Goal: Task Accomplishment & Management: Manage account settings

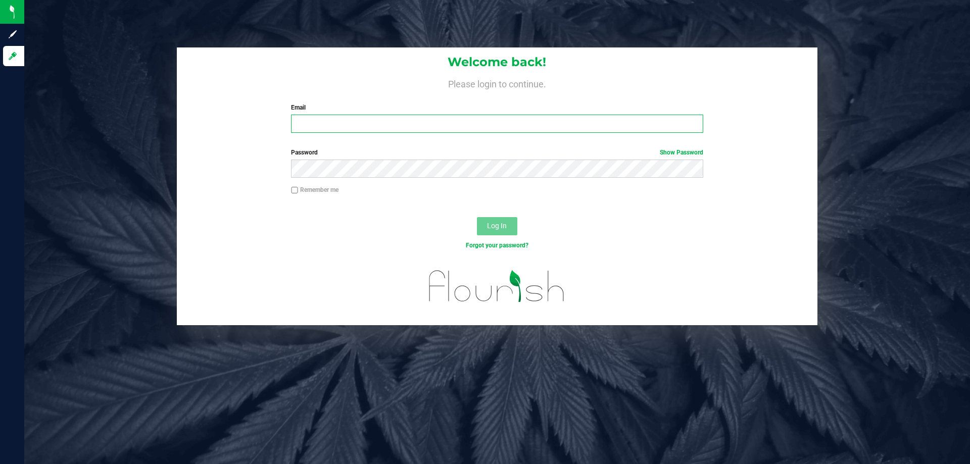
click at [354, 127] on input "Email" at bounding box center [497, 124] width 412 height 18
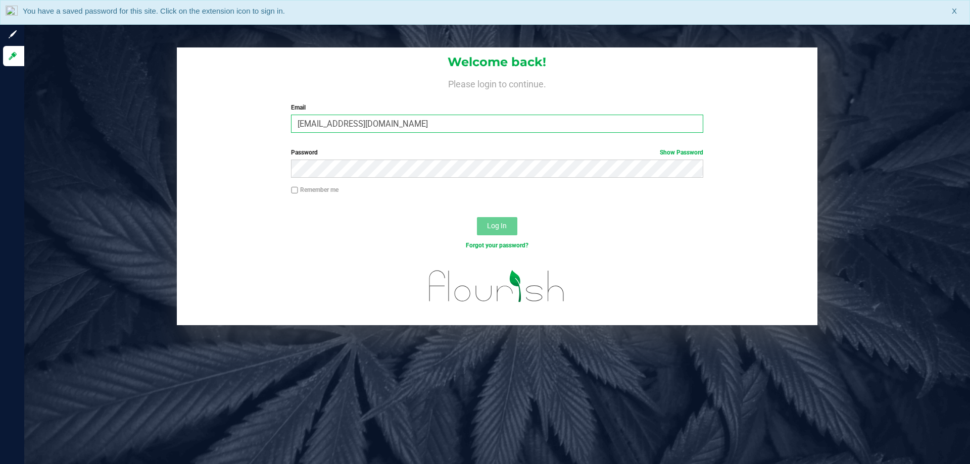
type input "[EMAIL_ADDRESS][DOMAIN_NAME]"
click at [477, 217] on button "Log In" at bounding box center [497, 226] width 40 height 18
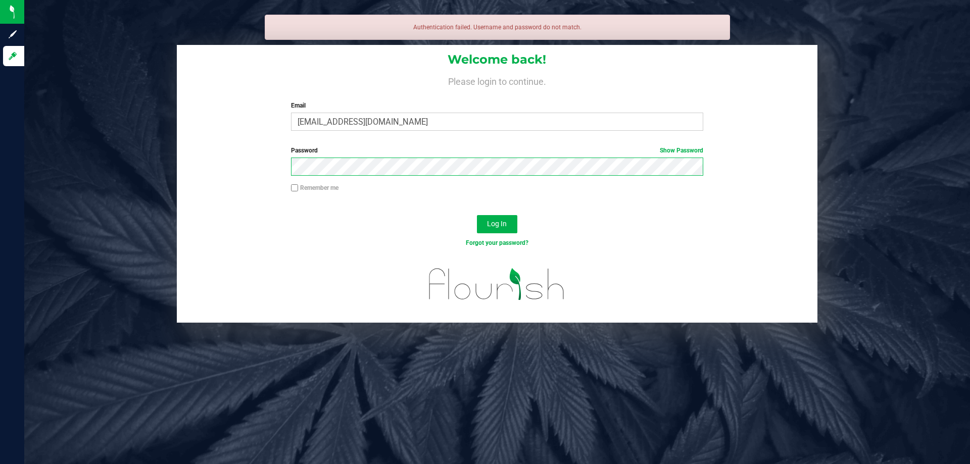
click at [477, 215] on button "Log In" at bounding box center [497, 224] width 40 height 18
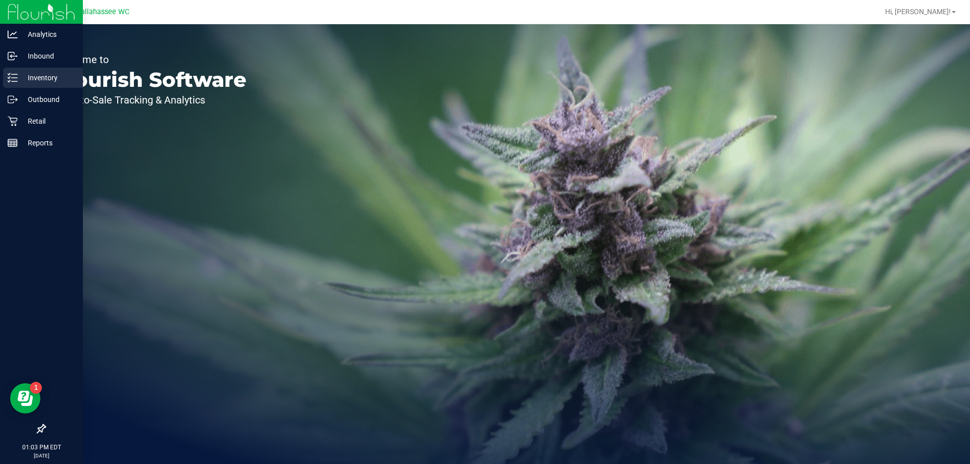
click at [9, 81] on icon at bounding box center [9, 81] width 2 height 2
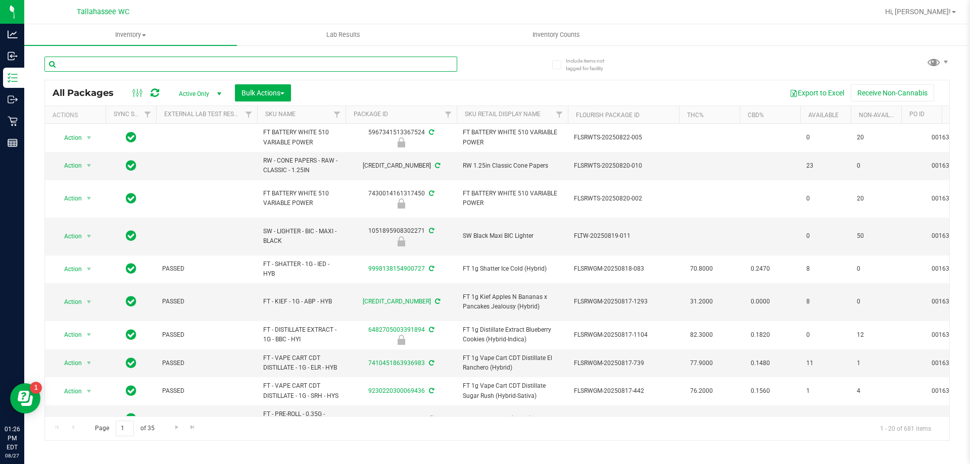
click at [108, 62] on input "text" at bounding box center [250, 64] width 413 height 15
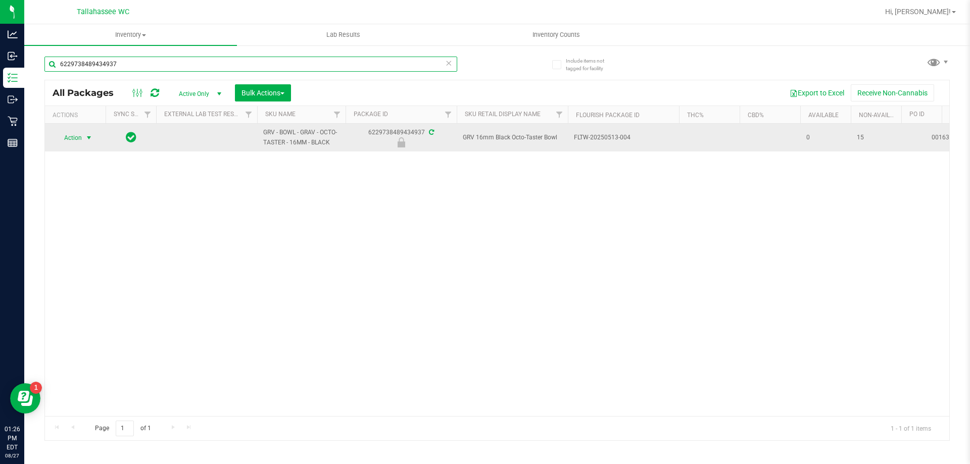
type input "6229738489434937"
click at [92, 134] on span "select" at bounding box center [89, 138] width 8 height 8
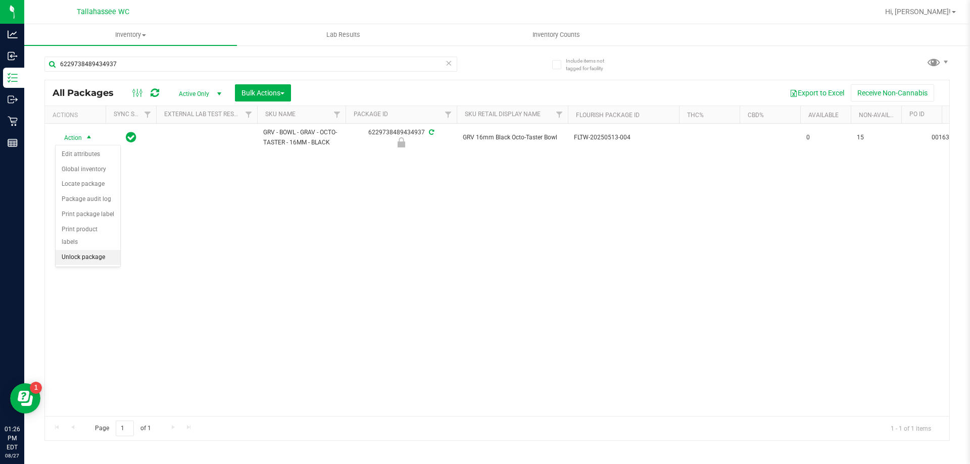
click at [96, 250] on li "Unlock package" at bounding box center [88, 257] width 65 height 15
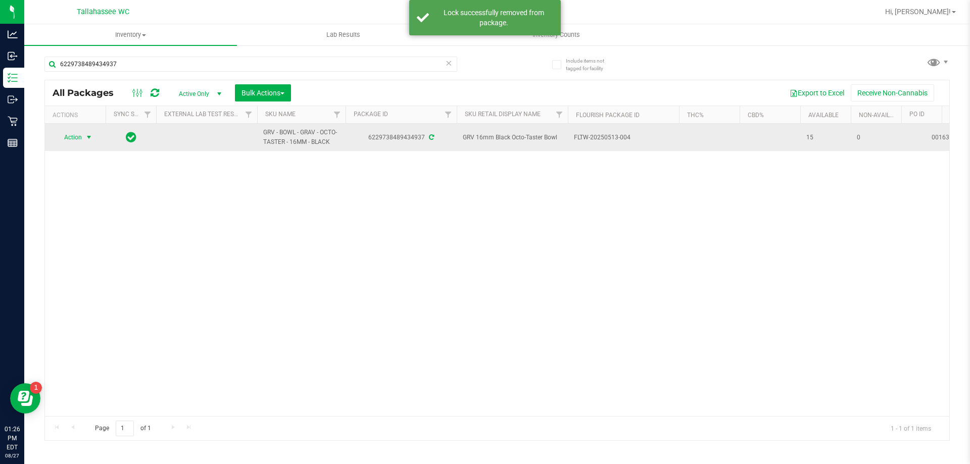
click at [88, 136] on span "select" at bounding box center [89, 137] width 8 height 8
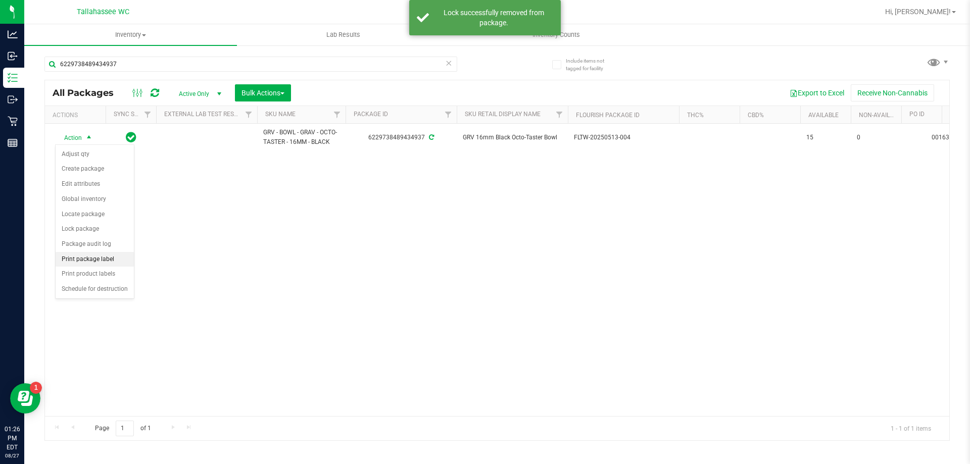
drag, startPoint x: 103, startPoint y: 263, endPoint x: 134, endPoint y: 263, distance: 30.8
click at [103, 263] on li "Print package label" at bounding box center [95, 259] width 78 height 15
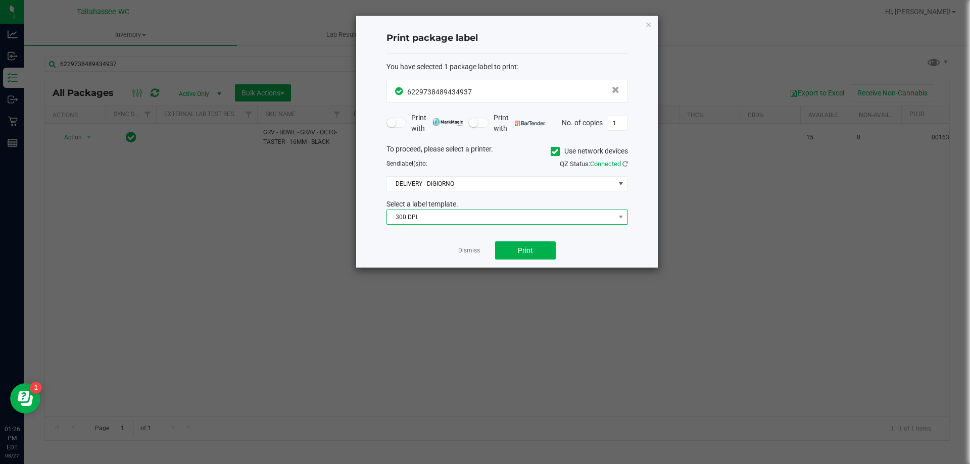
click at [507, 219] on span "300 DPI" at bounding box center [501, 217] width 228 height 14
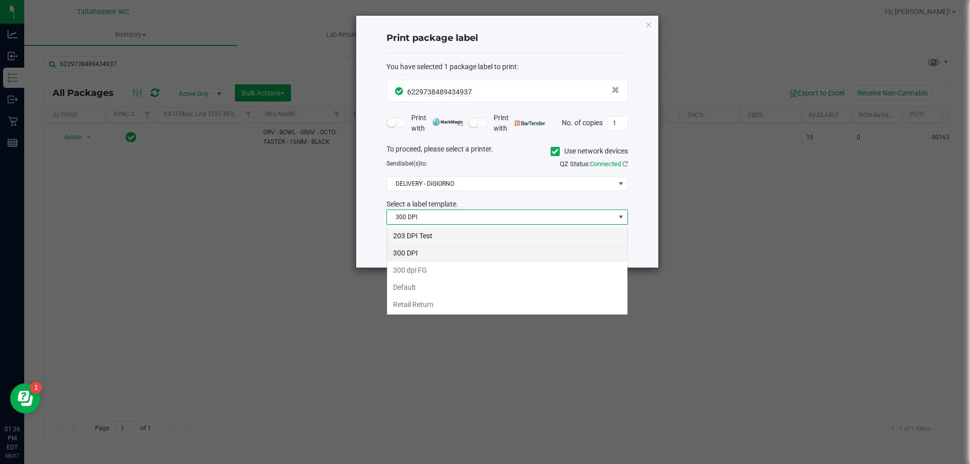
scroll to position [15, 241]
click at [490, 232] on li "203 DPI Test" at bounding box center [507, 235] width 240 height 17
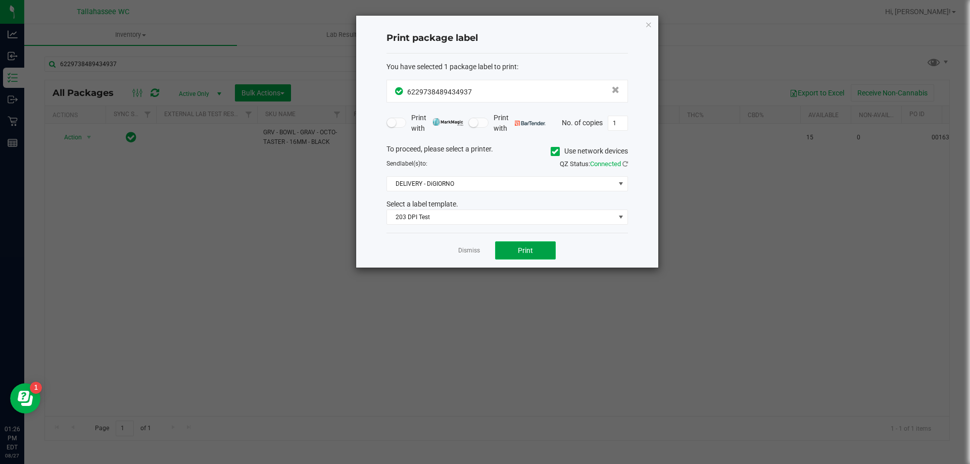
click at [513, 247] on button "Print" at bounding box center [525, 250] width 61 height 18
click at [473, 251] on link "Dismiss" at bounding box center [469, 251] width 22 height 9
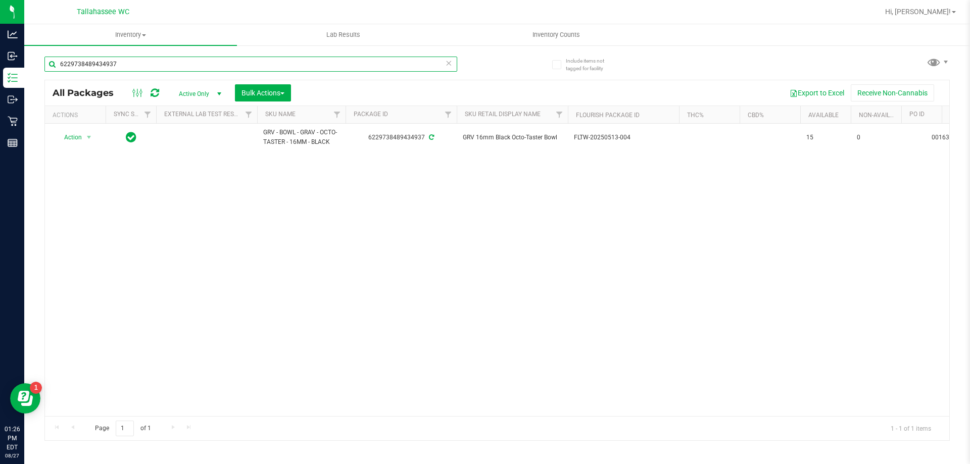
click at [130, 68] on input "6229738489434937" at bounding box center [250, 64] width 413 height 15
click at [130, 67] on input "6229738489434937" at bounding box center [250, 64] width 413 height 15
click at [131, 68] on input "6229738489434937" at bounding box center [250, 64] width 413 height 15
click at [131, 67] on input "6229738489434937" at bounding box center [250, 64] width 413 height 15
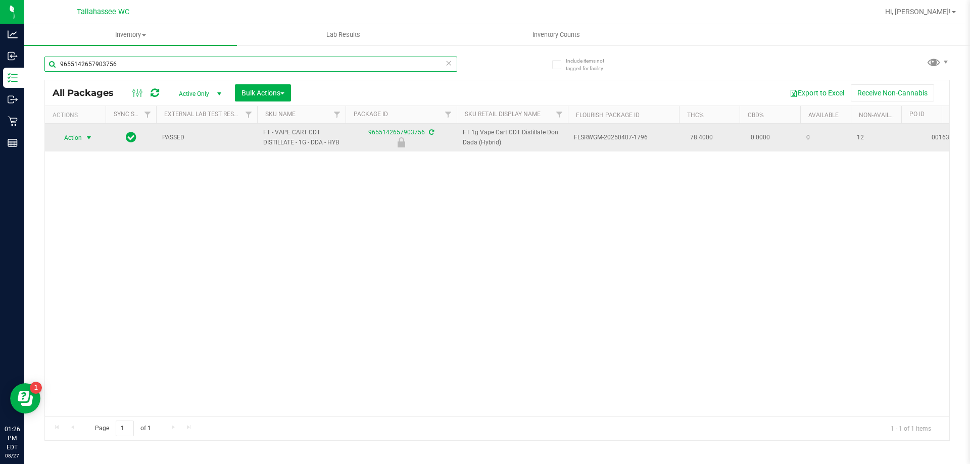
type input "9655142657903756"
click at [83, 144] on span "select" at bounding box center [89, 138] width 13 height 14
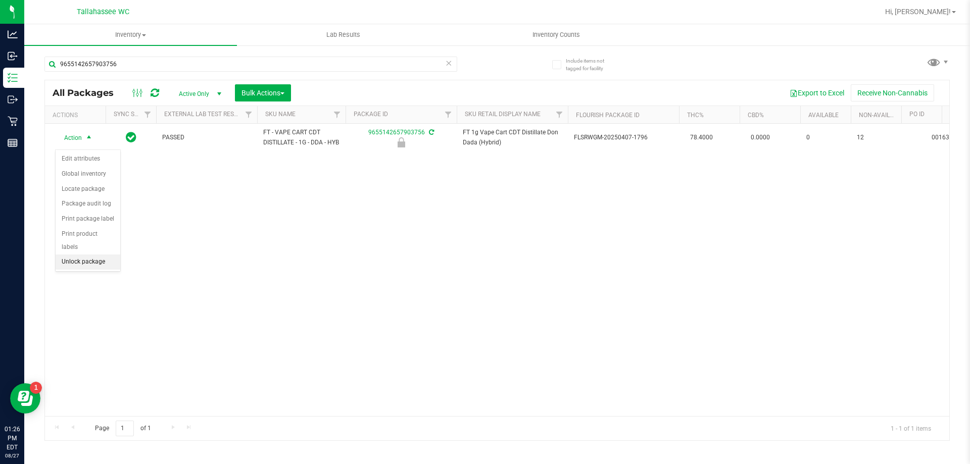
click at [83, 255] on li "Unlock package" at bounding box center [88, 262] width 65 height 15
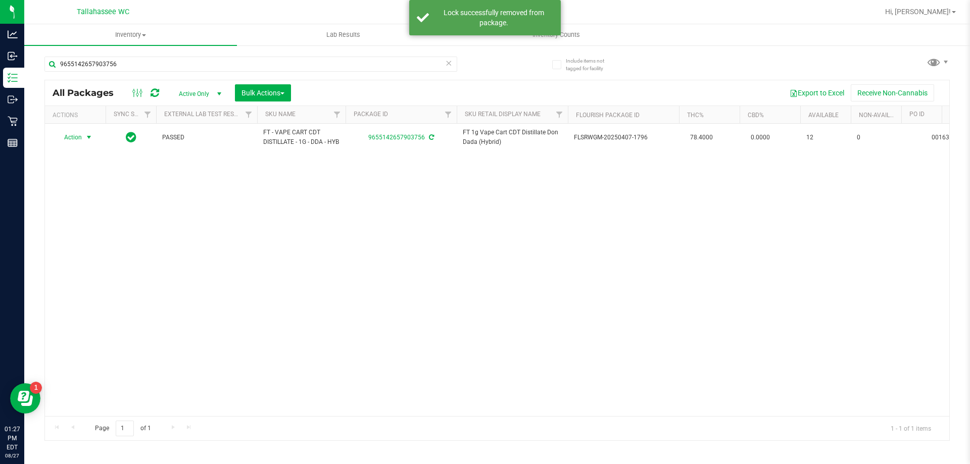
click at [89, 141] on span "select" at bounding box center [89, 137] width 8 height 8
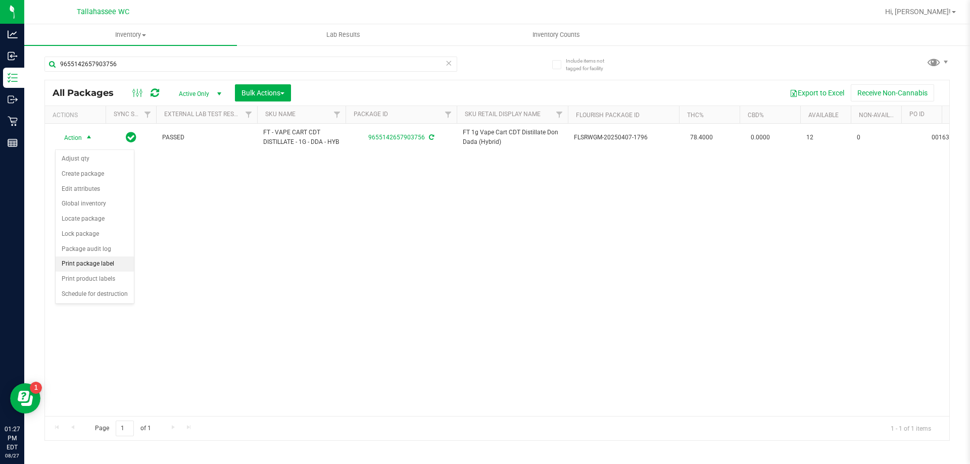
click at [111, 264] on li "Print package label" at bounding box center [95, 264] width 78 height 15
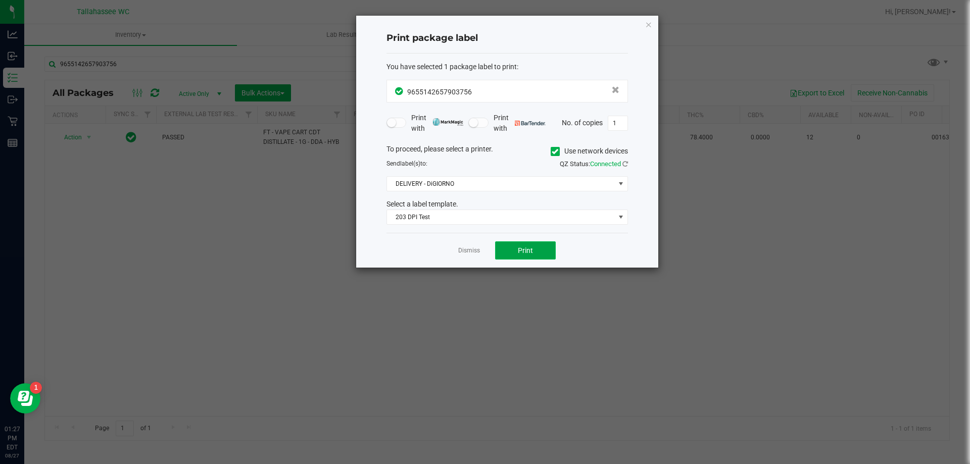
click at [509, 255] on button "Print" at bounding box center [525, 250] width 61 height 18
click at [508, 254] on button "Print" at bounding box center [525, 250] width 61 height 18
click at [508, 255] on button "Print" at bounding box center [525, 250] width 61 height 18
click at [474, 253] on link "Dismiss" at bounding box center [469, 251] width 22 height 9
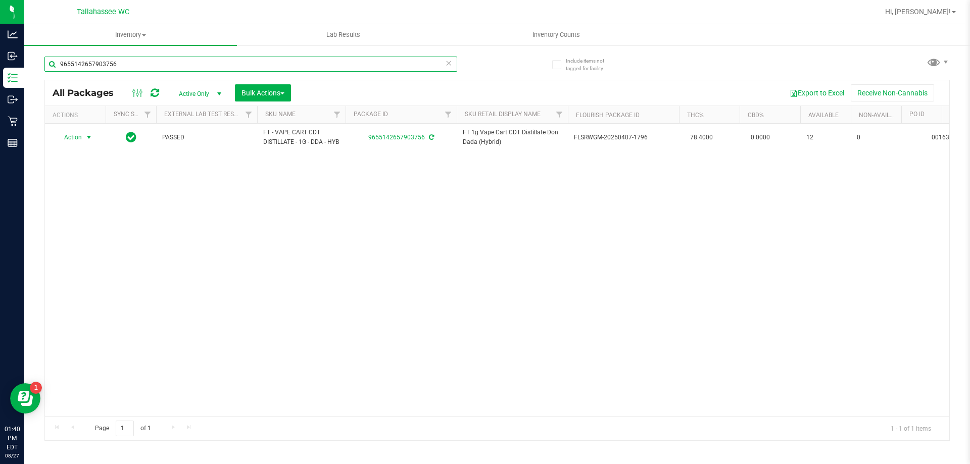
click at [226, 64] on input "9655142657903756" at bounding box center [250, 64] width 413 height 15
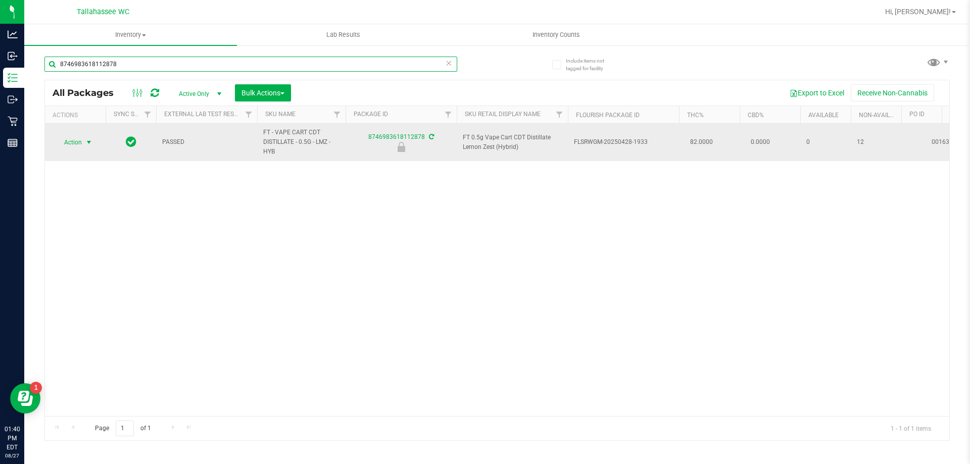
type input "8746983618112878"
click at [90, 144] on span "select" at bounding box center [89, 142] width 8 height 8
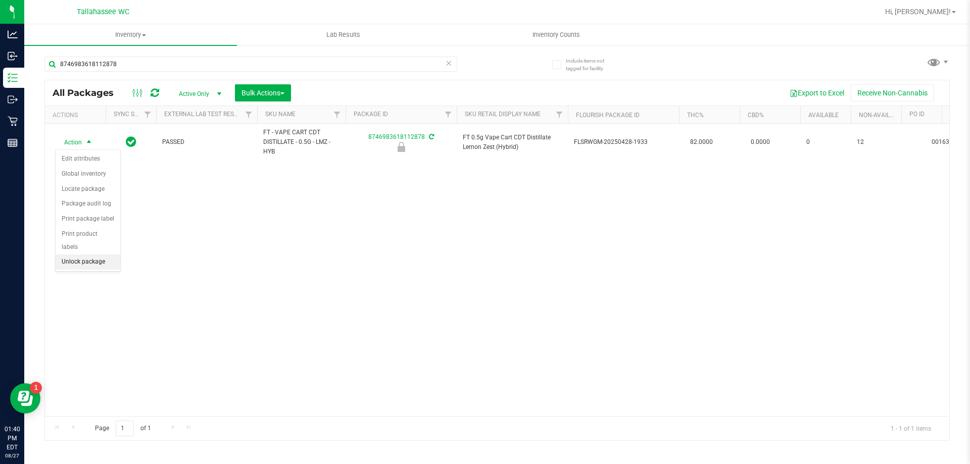
click at [104, 255] on li "Unlock package" at bounding box center [88, 262] width 65 height 15
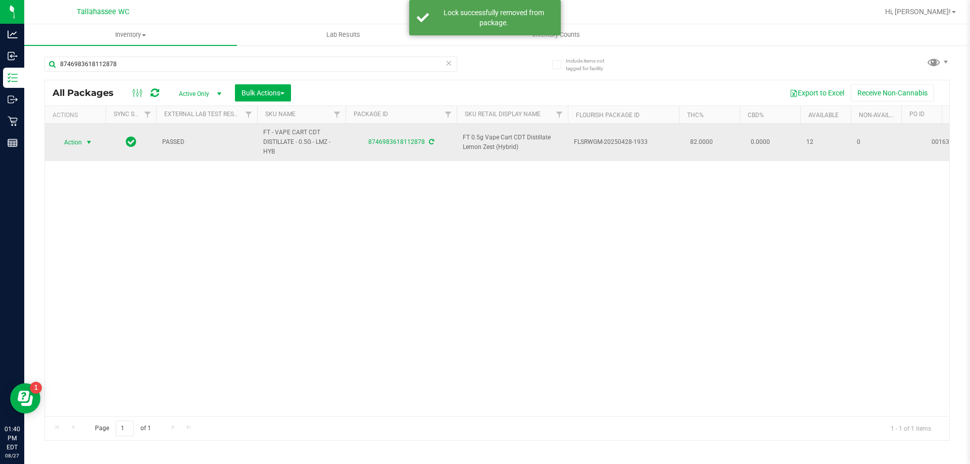
click at [88, 141] on span "select" at bounding box center [89, 142] width 8 height 8
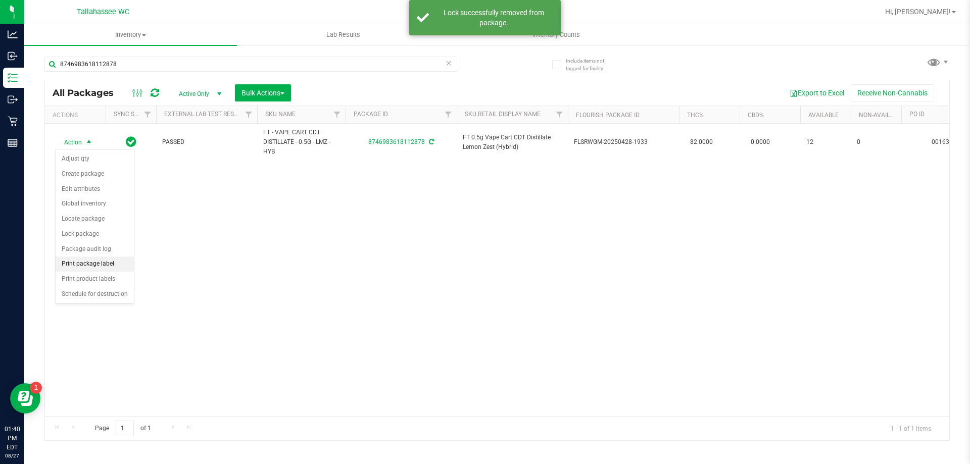
click at [110, 266] on li "Print package label" at bounding box center [95, 264] width 78 height 15
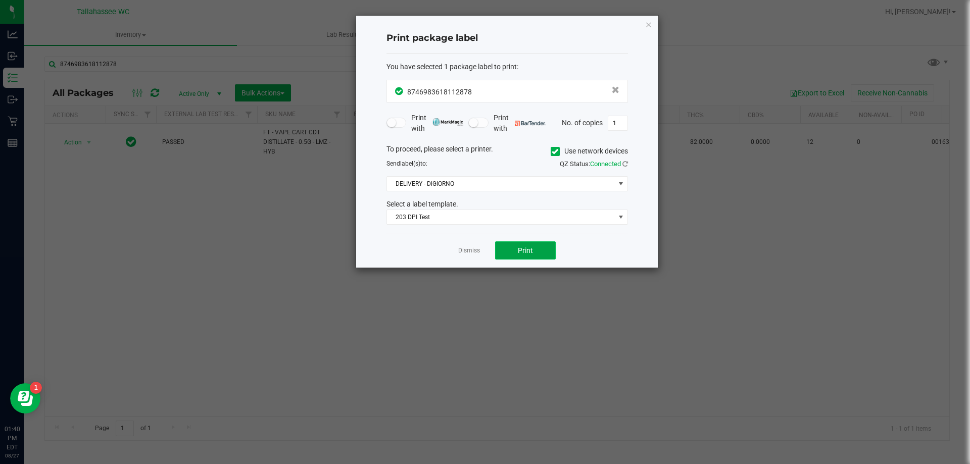
click at [526, 255] on span "Print" at bounding box center [525, 251] width 15 height 8
click at [468, 249] on link "Dismiss" at bounding box center [469, 251] width 22 height 9
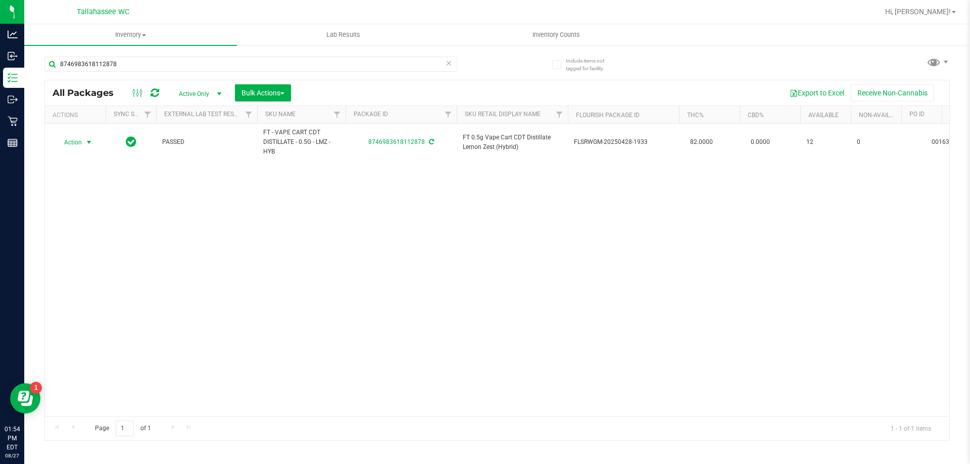
click at [316, 72] on div "8746983618112878" at bounding box center [250, 68] width 413 height 23
click at [316, 68] on input "8746983618112878" at bounding box center [250, 64] width 413 height 15
type input "8"
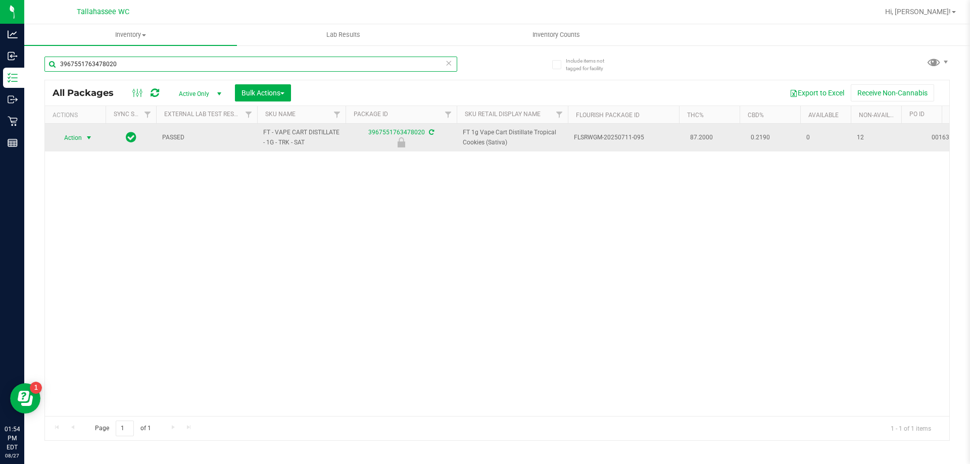
type input "3967551763478020"
click at [89, 137] on span "select" at bounding box center [89, 138] width 8 height 8
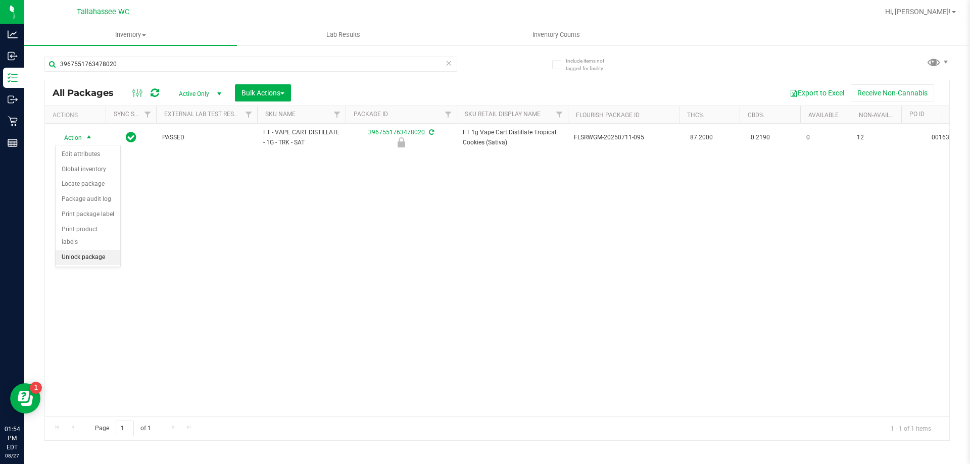
click at [88, 250] on li "Unlock package" at bounding box center [88, 257] width 65 height 15
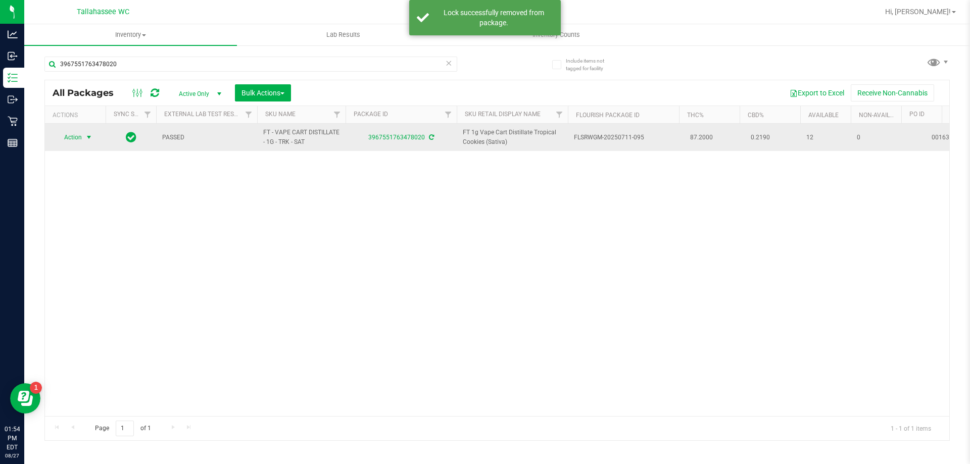
click at [85, 134] on span "select" at bounding box center [89, 137] width 8 height 8
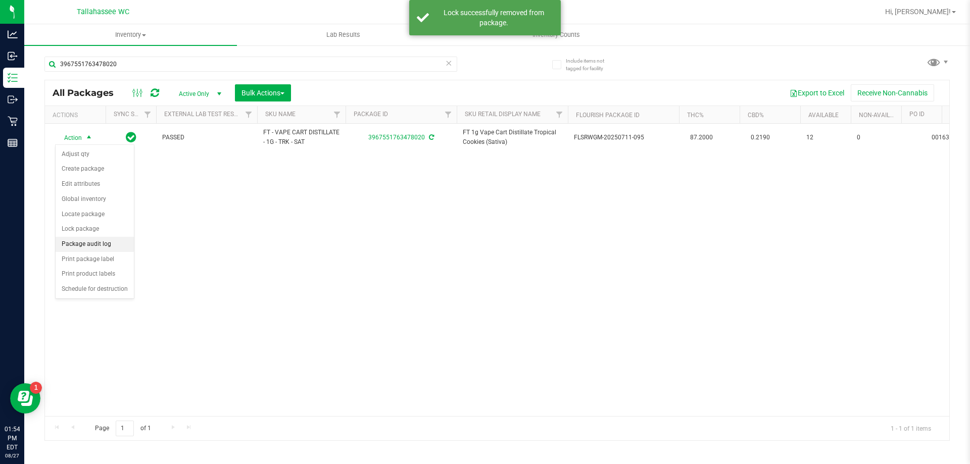
click at [93, 251] on ul "Adjust qty Create package Edit attributes Global inventory Locate package Lock …" at bounding box center [95, 222] width 78 height 150
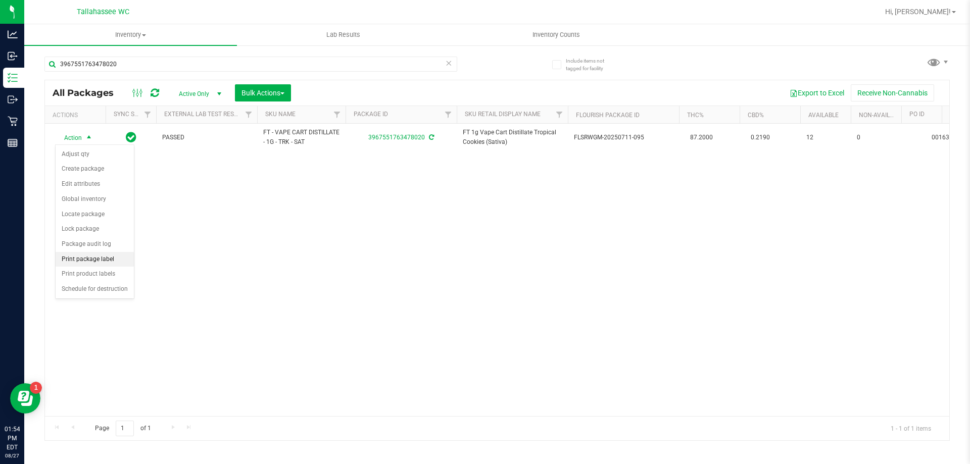
click at [100, 259] on li "Print package label" at bounding box center [95, 259] width 78 height 15
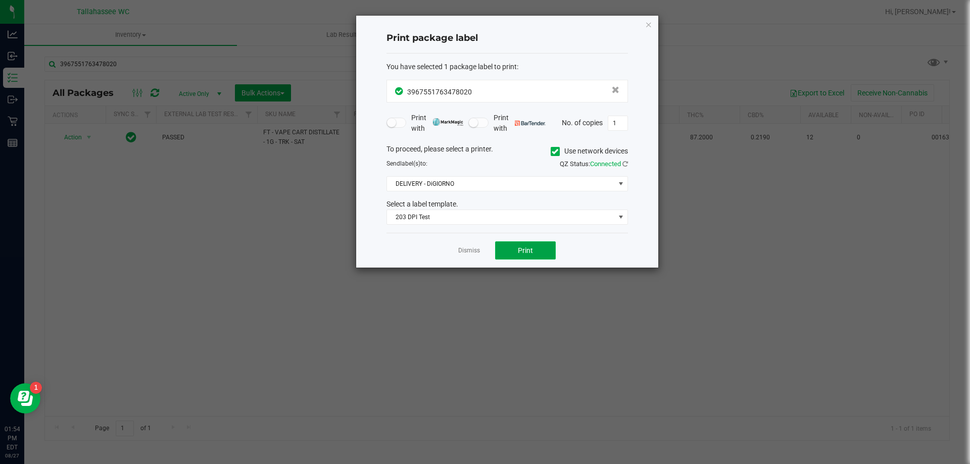
click at [544, 242] on button "Print" at bounding box center [525, 250] width 61 height 18
drag, startPoint x: 475, startPoint y: 252, endPoint x: 471, endPoint y: 246, distance: 7.0
click at [475, 251] on link "Dismiss" at bounding box center [469, 251] width 22 height 9
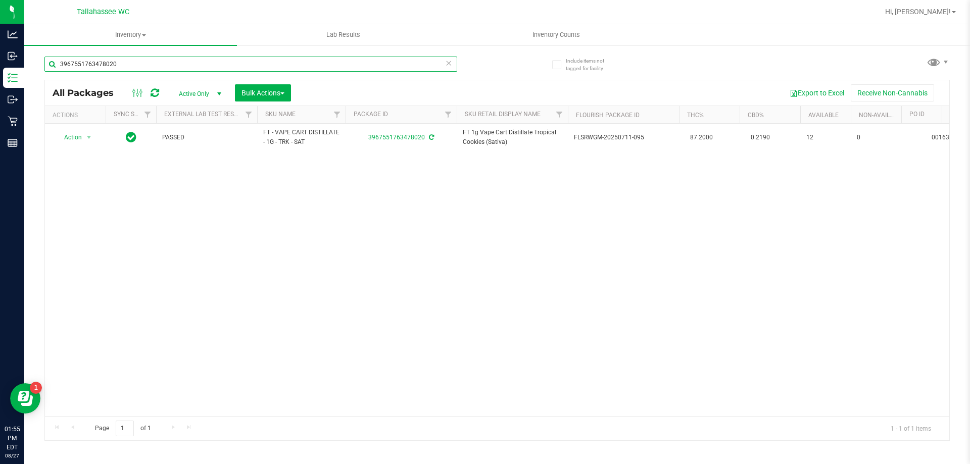
click at [211, 61] on input "3967551763478020" at bounding box center [250, 64] width 413 height 15
click at [212, 61] on input "3967551763478020" at bounding box center [250, 64] width 413 height 15
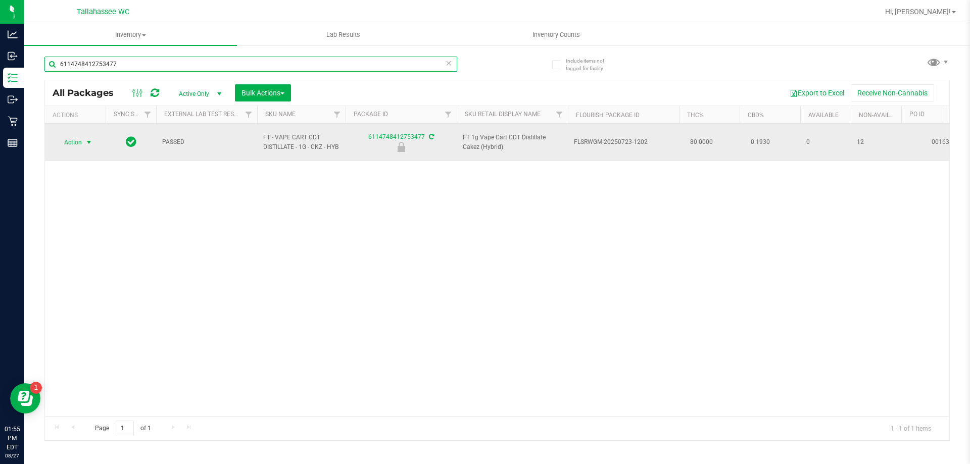
type input "6114748412753477"
click at [73, 137] on span "Action" at bounding box center [68, 142] width 27 height 14
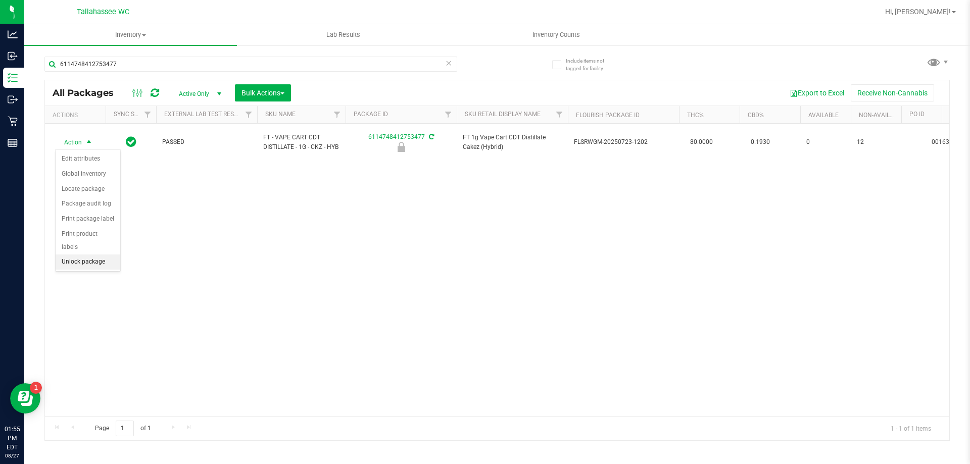
click at [90, 255] on li "Unlock package" at bounding box center [88, 262] width 65 height 15
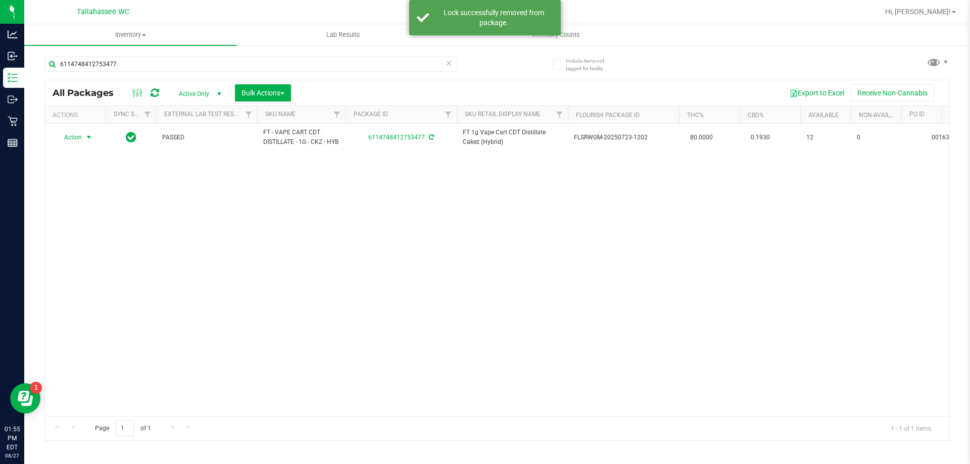
click at [85, 141] on span "select" at bounding box center [89, 137] width 8 height 8
click at [101, 260] on li "Print package label" at bounding box center [95, 264] width 78 height 15
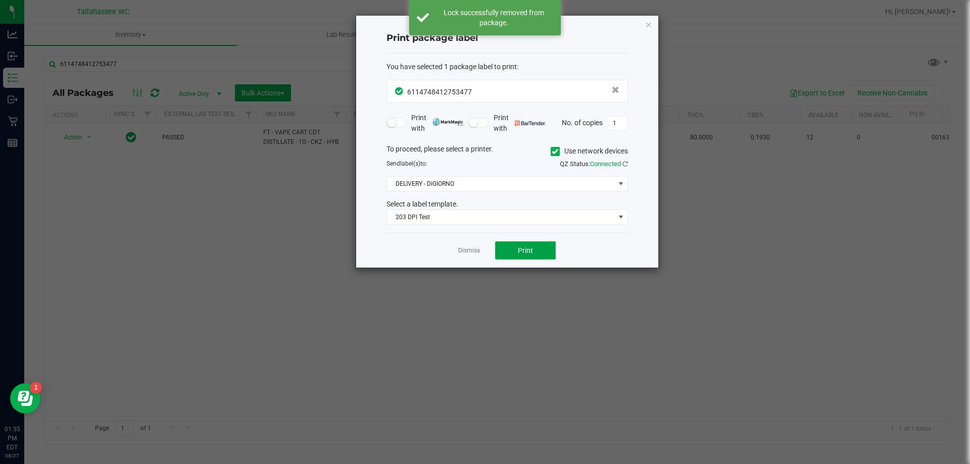
click at [518, 251] on span "Print" at bounding box center [525, 251] width 15 height 8
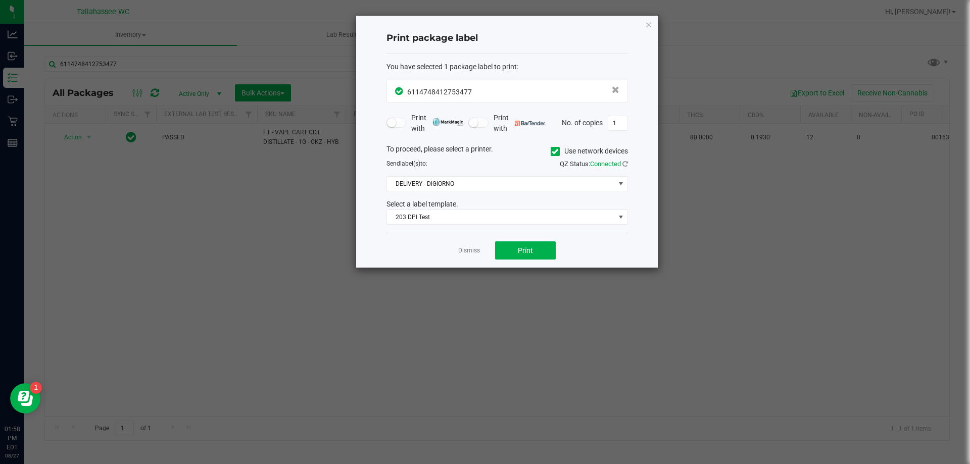
click at [479, 255] on link "Dismiss" at bounding box center [469, 251] width 22 height 9
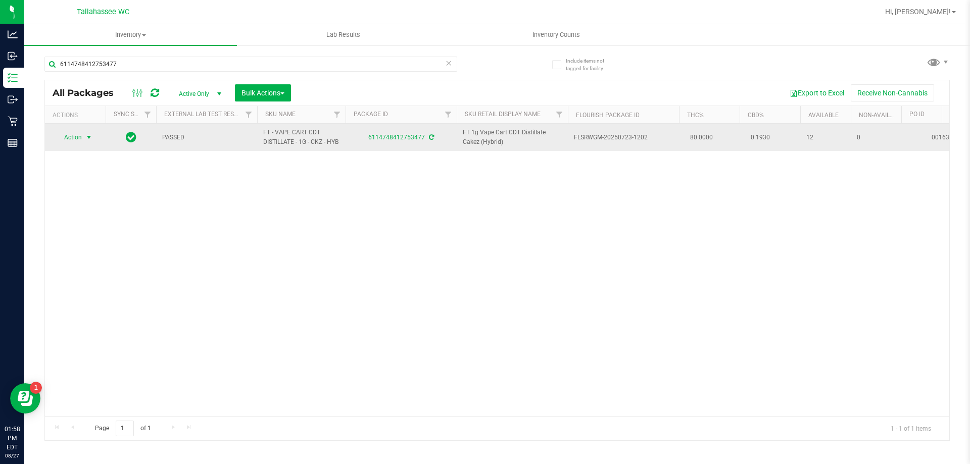
click at [89, 136] on span "select" at bounding box center [89, 137] width 13 height 14
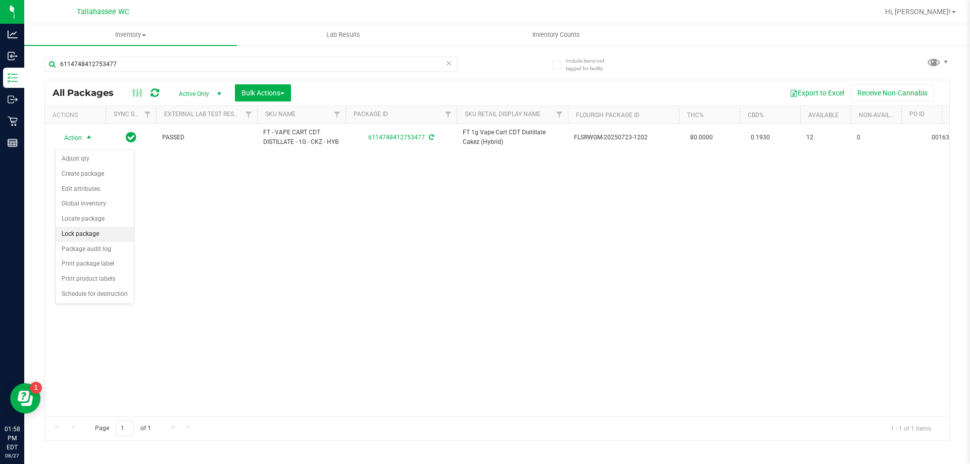
click at [96, 232] on li "Lock package" at bounding box center [95, 234] width 78 height 15
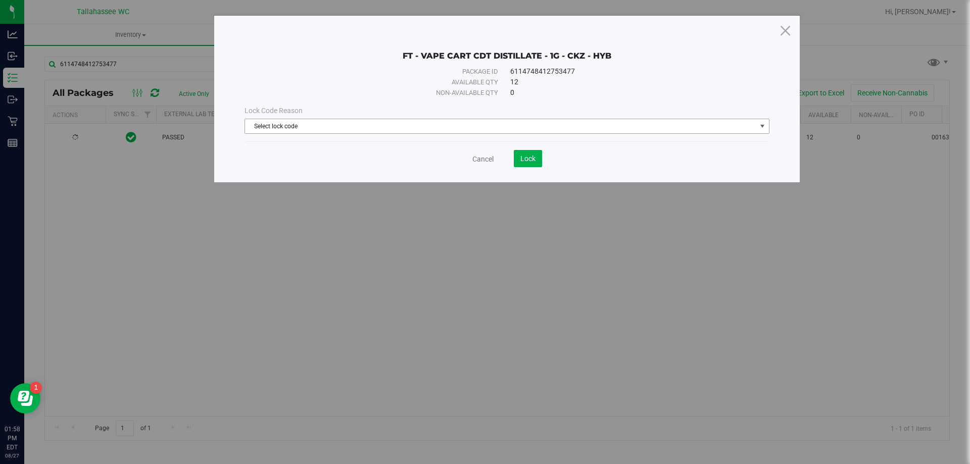
click at [445, 126] on span "Select lock code" at bounding box center [500, 126] width 511 height 14
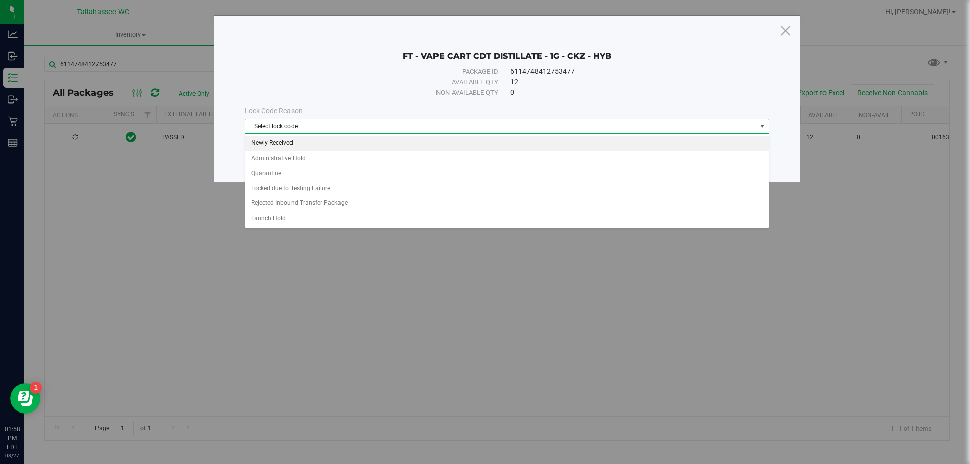
click at [294, 145] on li "Newly Received" at bounding box center [507, 143] width 524 height 15
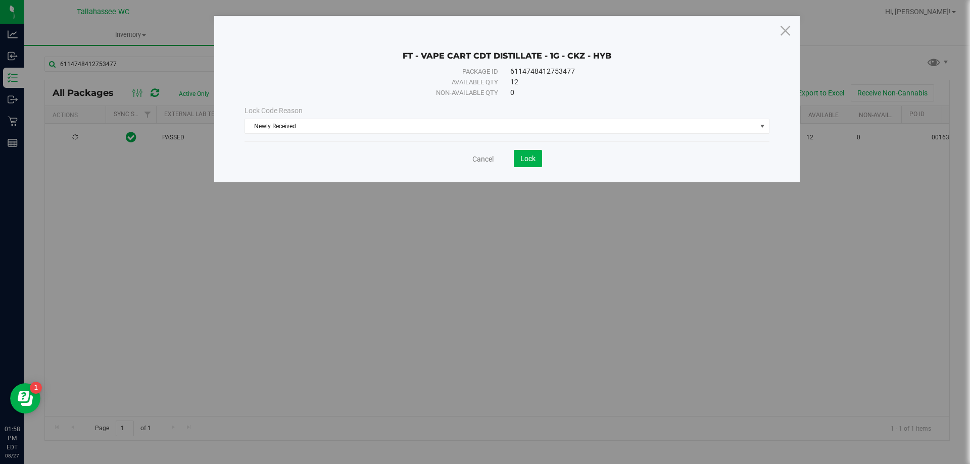
click at [546, 159] on div "Cancel Lock" at bounding box center [507, 158] width 525 height 17
click at [536, 157] on button "Lock" at bounding box center [528, 158] width 28 height 17
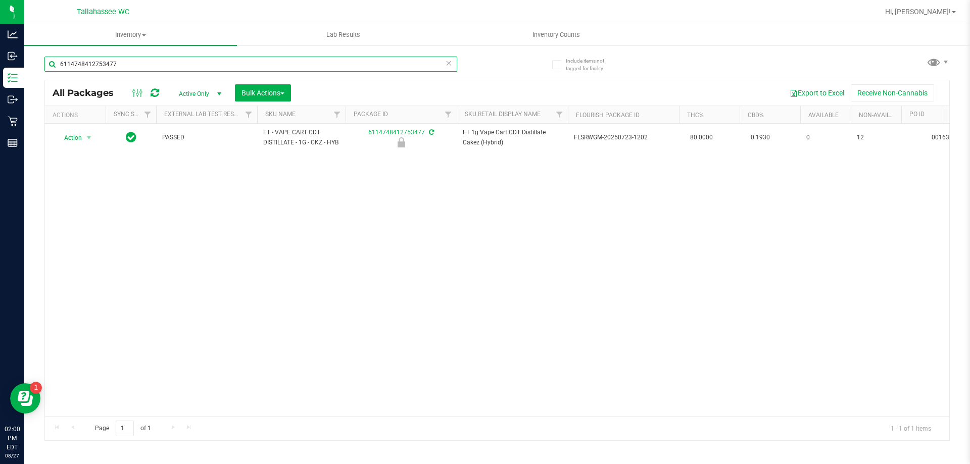
click at [176, 65] on input "6114748412753477" at bounding box center [250, 64] width 413 height 15
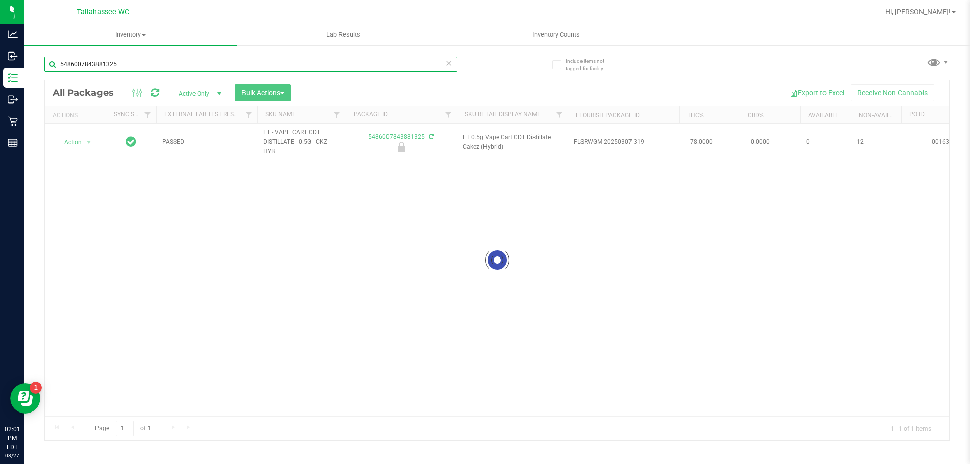
type input "5486007843881325"
click at [83, 141] on div at bounding box center [497, 260] width 904 height 360
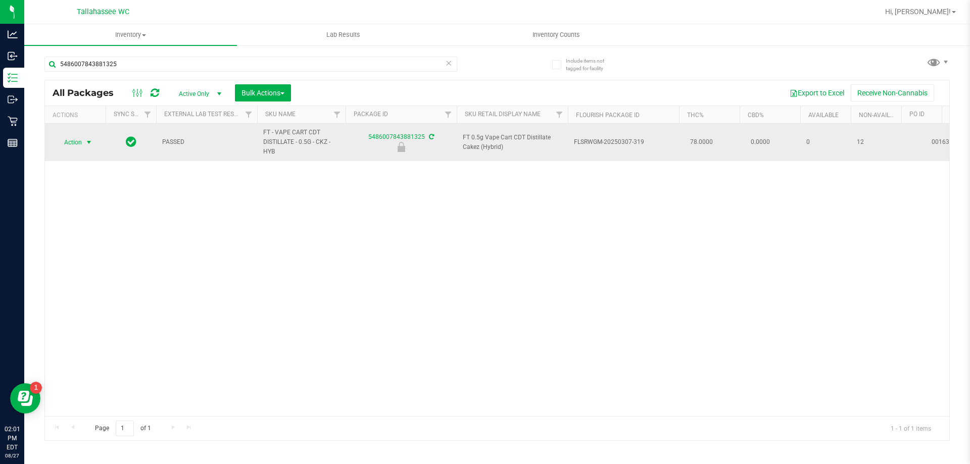
click at [85, 141] on span "select" at bounding box center [89, 142] width 13 height 14
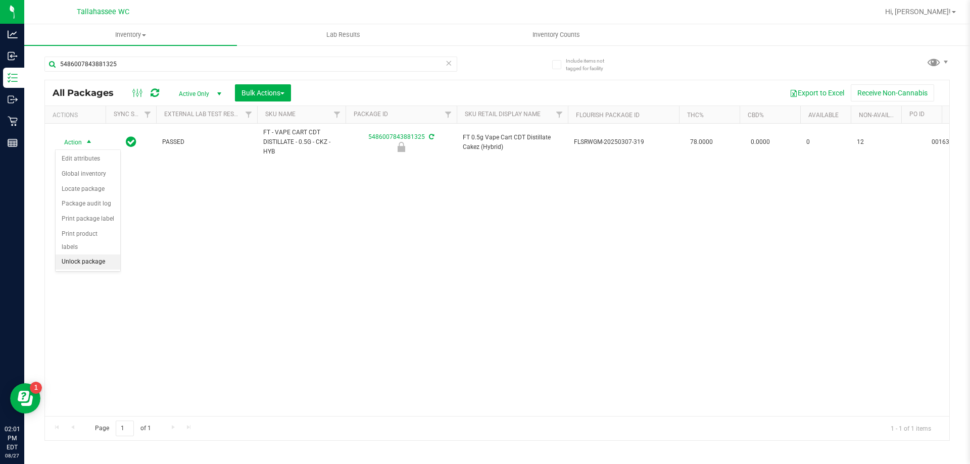
click at [95, 255] on li "Unlock package" at bounding box center [88, 262] width 65 height 15
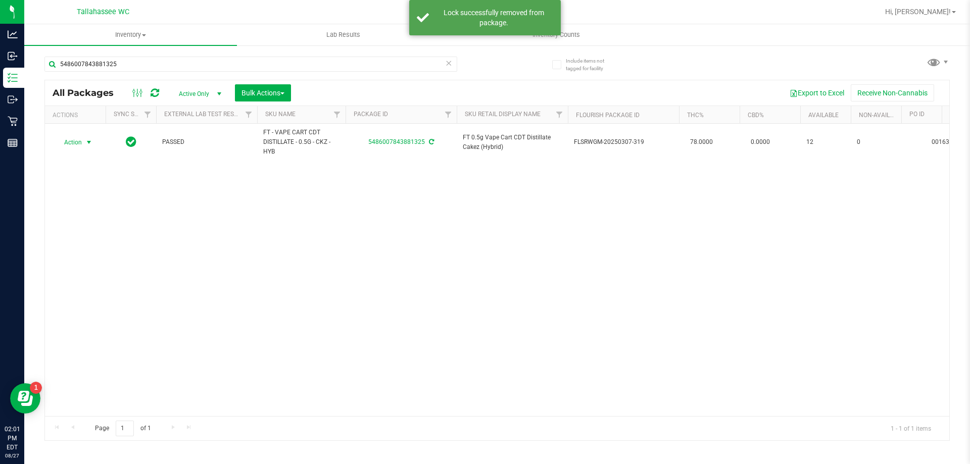
click at [81, 143] on span "Action" at bounding box center [68, 142] width 27 height 14
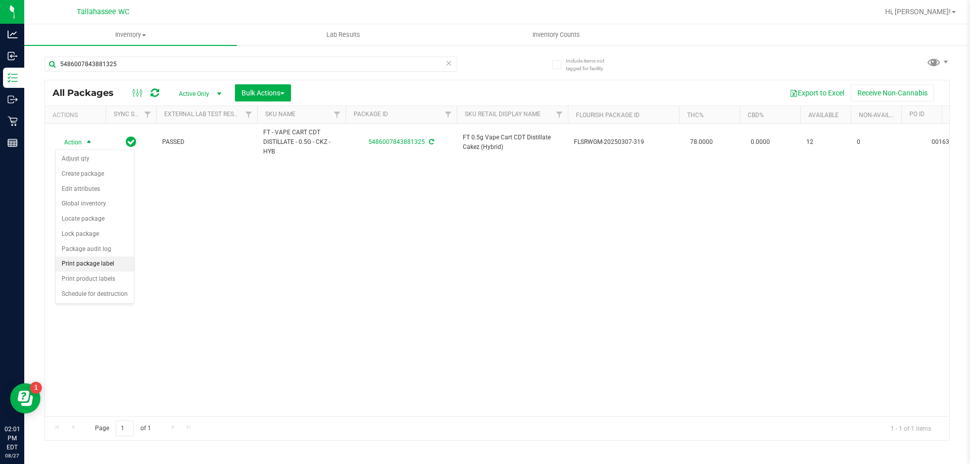
click at [108, 266] on li "Print package label" at bounding box center [95, 264] width 78 height 15
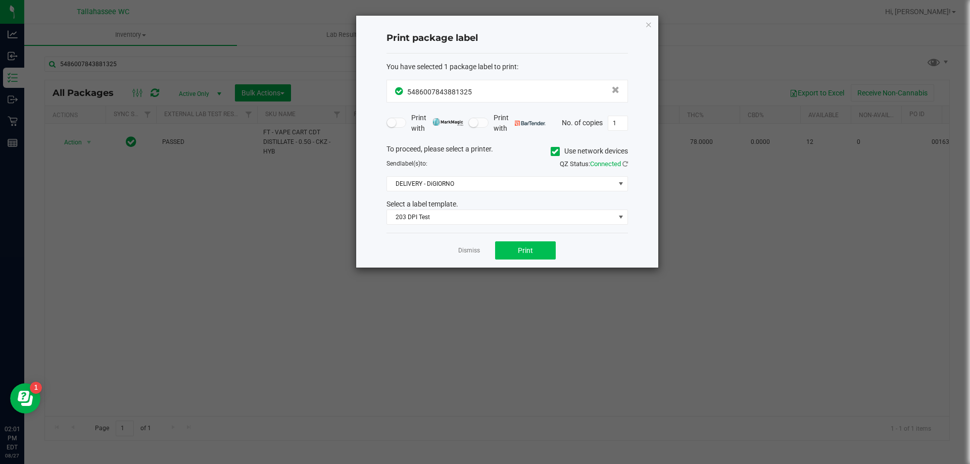
drag, startPoint x: 508, startPoint y: 236, endPoint x: 509, endPoint y: 245, distance: 8.1
click at [508, 239] on div "Dismiss Print" at bounding box center [506, 250] width 241 height 35
click at [509, 247] on button "Print" at bounding box center [525, 250] width 61 height 18
click at [472, 251] on link "Dismiss" at bounding box center [469, 251] width 22 height 9
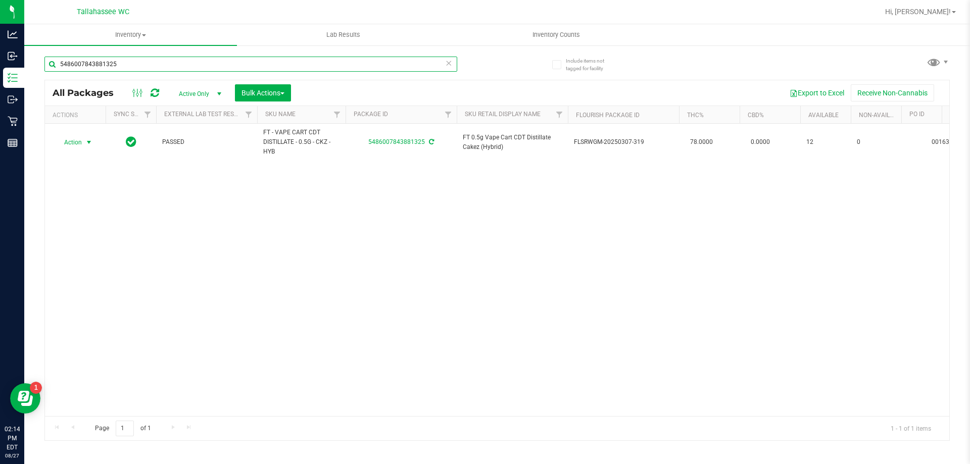
click at [227, 62] on input "5486007843881325" at bounding box center [250, 64] width 413 height 15
click at [171, 64] on input "5486007843881325" at bounding box center [250, 64] width 413 height 15
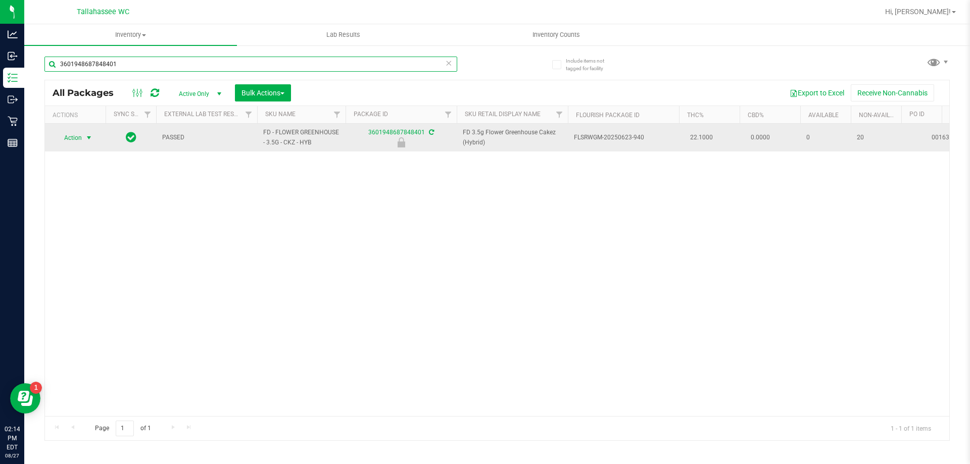
type input "3601948687848401"
click at [88, 139] on span "select" at bounding box center [89, 138] width 8 height 8
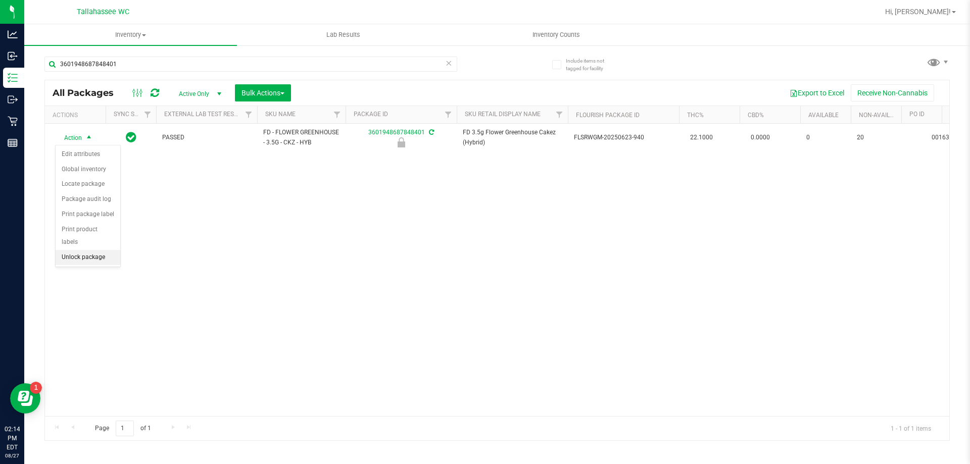
click at [105, 250] on li "Unlock package" at bounding box center [88, 257] width 65 height 15
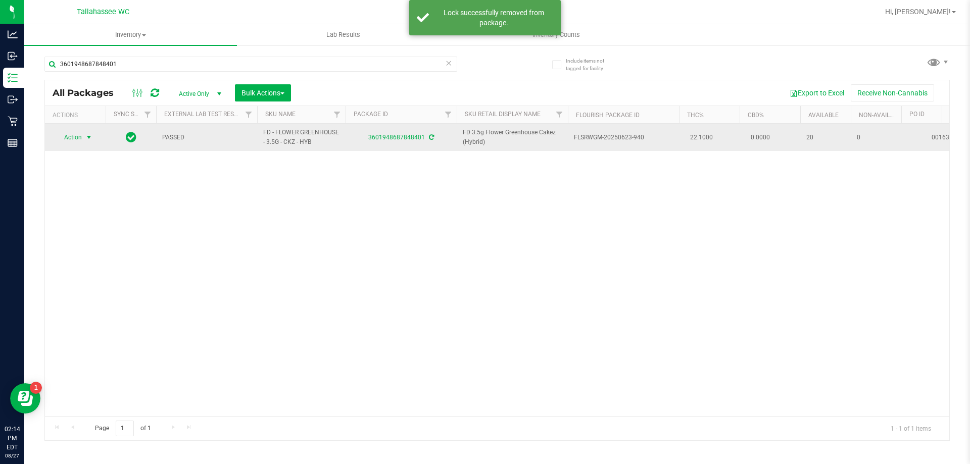
click at [88, 138] on span "select" at bounding box center [89, 137] width 8 height 8
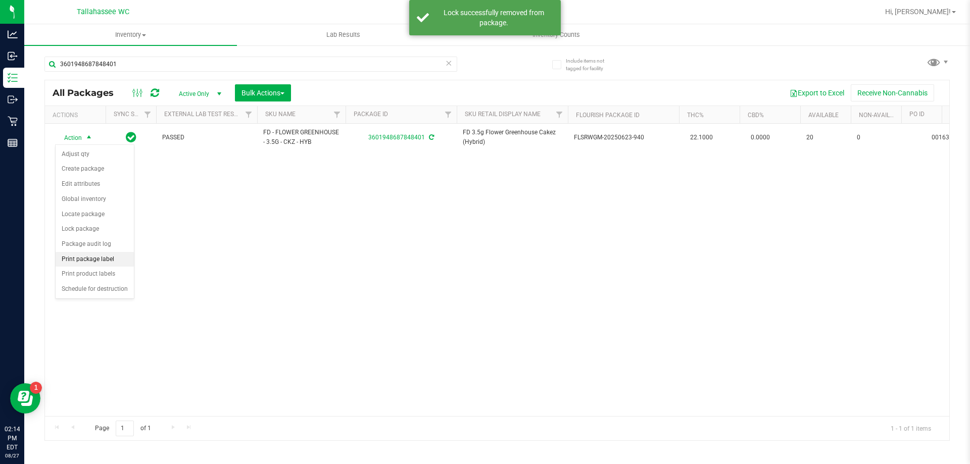
click at [108, 260] on li "Print package label" at bounding box center [95, 259] width 78 height 15
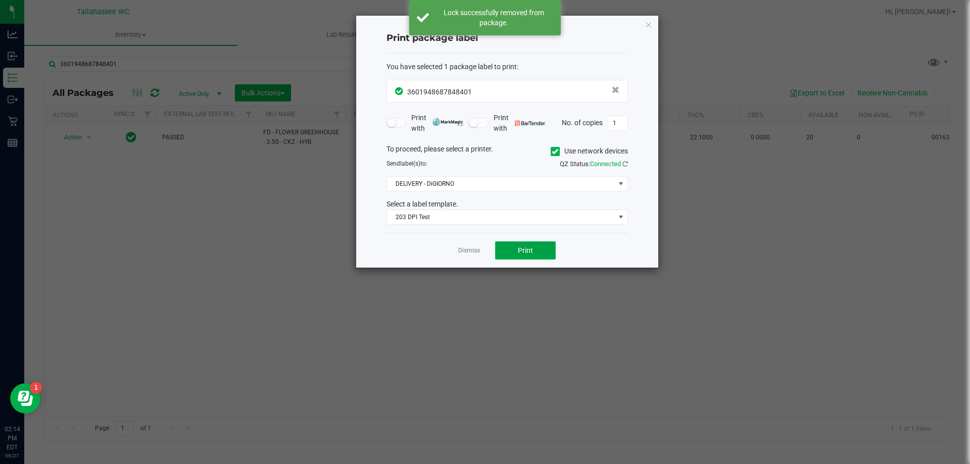
click at [538, 254] on button "Print" at bounding box center [525, 250] width 61 height 18
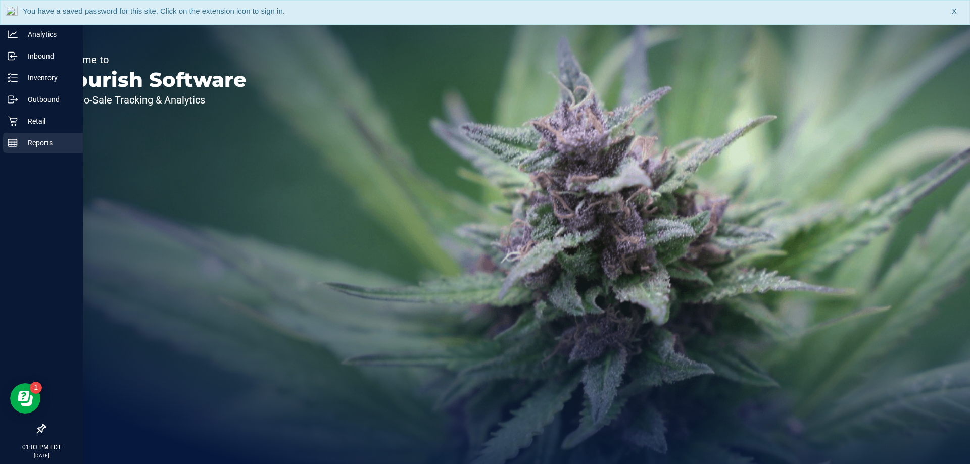
click at [9, 144] on icon at bounding box center [13, 143] width 10 height 10
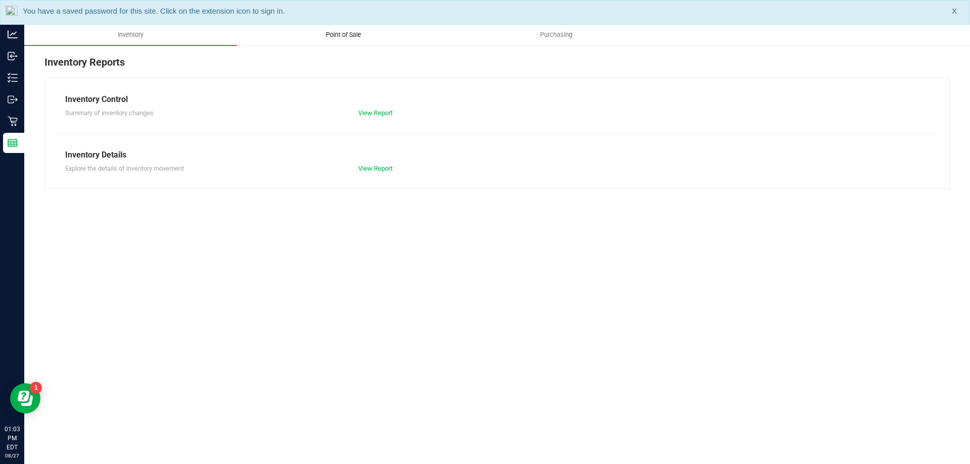
click at [342, 30] on span "Point of Sale" at bounding box center [343, 34] width 63 height 9
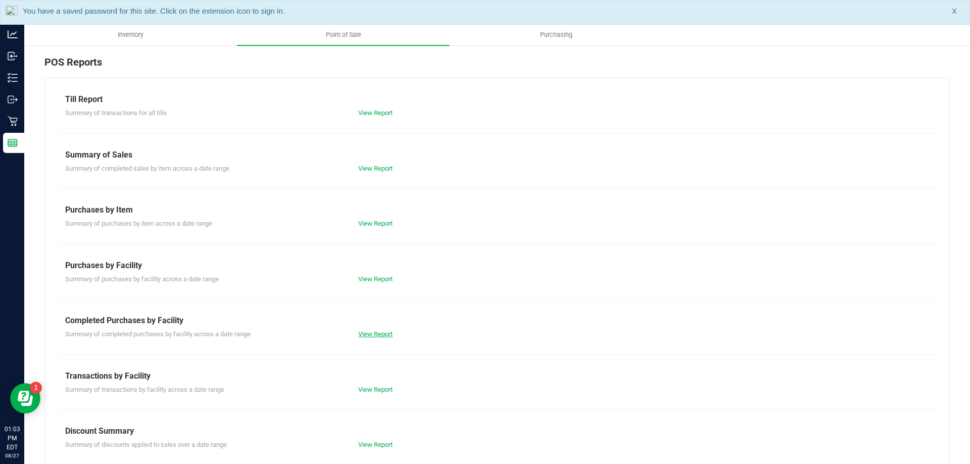
click at [374, 331] on link "View Report" at bounding box center [375, 334] width 34 height 8
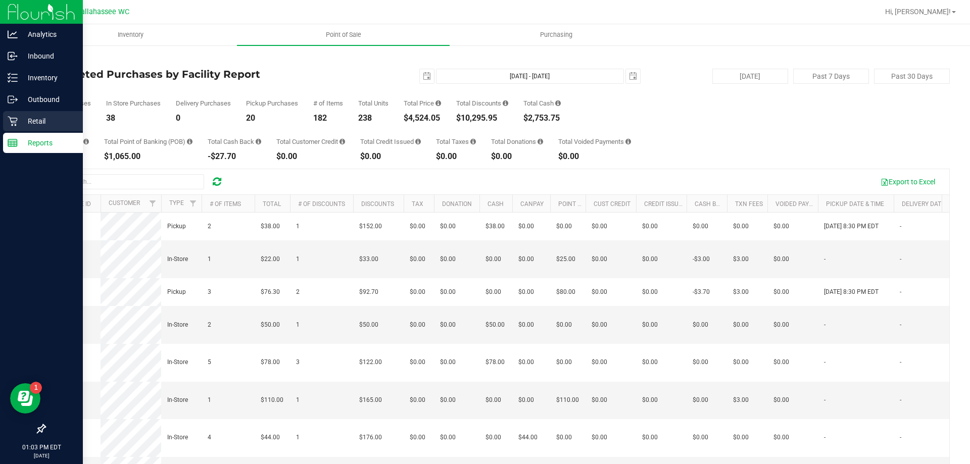
click at [14, 125] on icon at bounding box center [13, 121] width 10 height 10
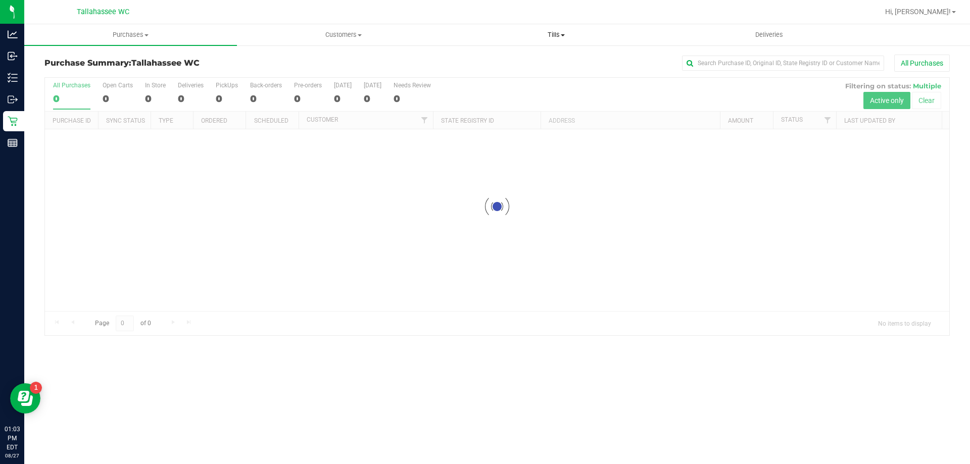
click at [552, 33] on span "Tills" at bounding box center [556, 34] width 212 height 9
click at [532, 63] on li "Manage tills" at bounding box center [556, 61] width 213 height 12
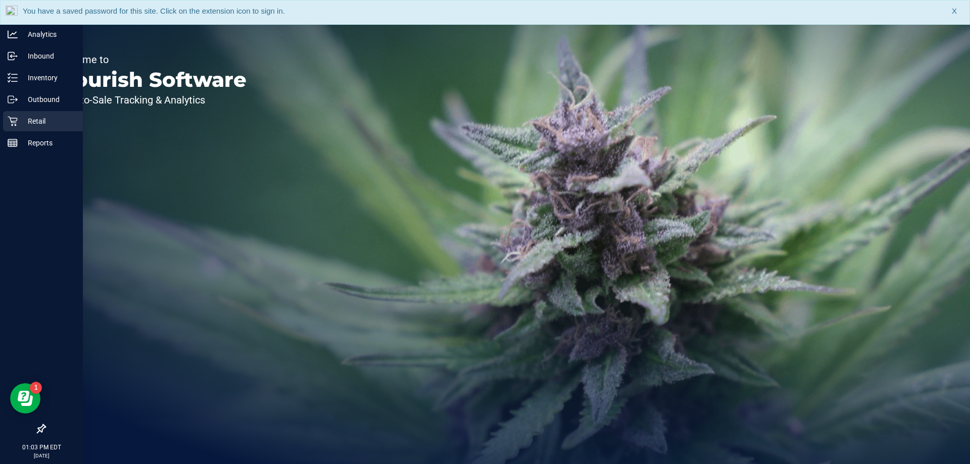
click at [10, 119] on icon at bounding box center [13, 122] width 10 height 10
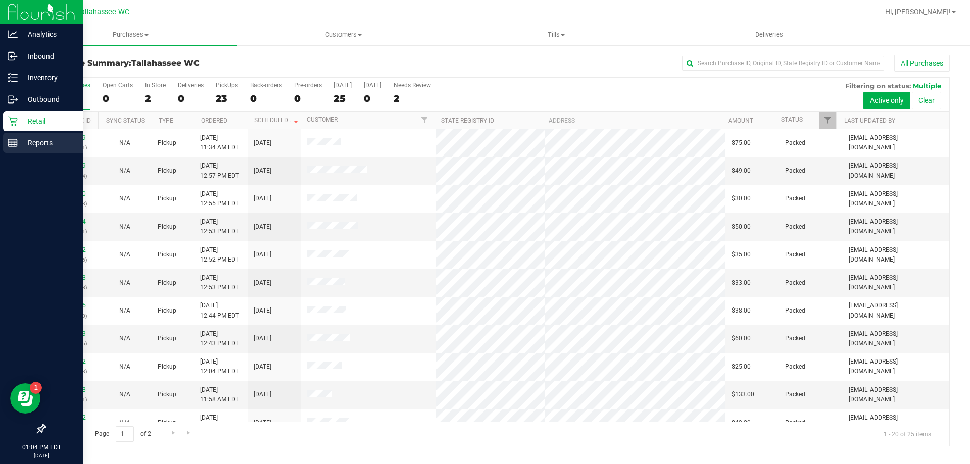
click at [18, 140] on p "Reports" at bounding box center [48, 143] width 61 height 12
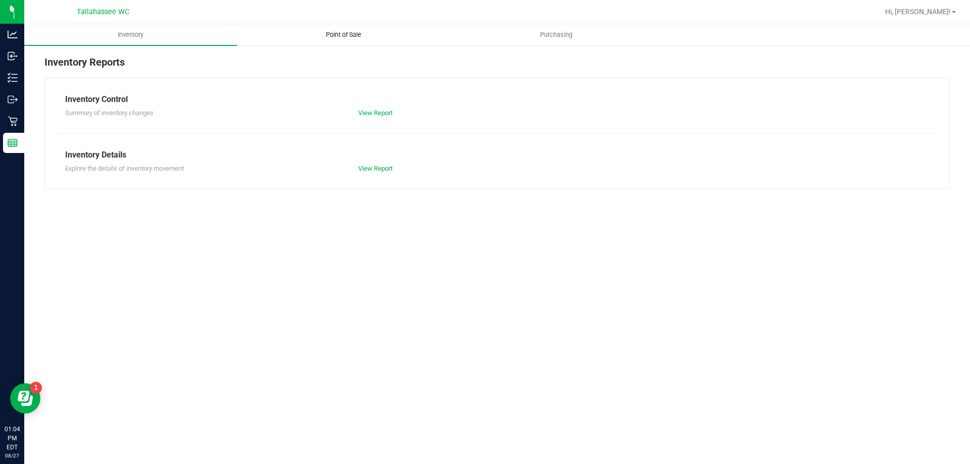
click at [341, 37] on span "Point of Sale" at bounding box center [343, 34] width 63 height 9
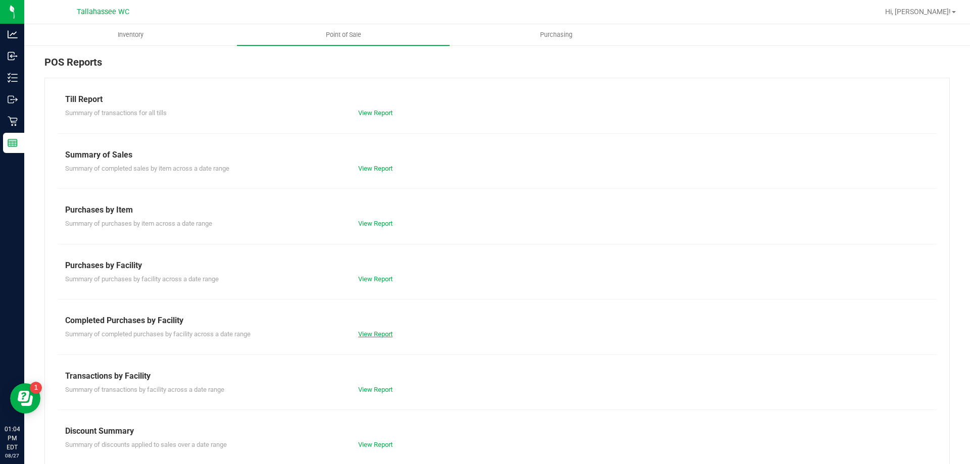
click at [386, 334] on link "View Report" at bounding box center [375, 334] width 34 height 8
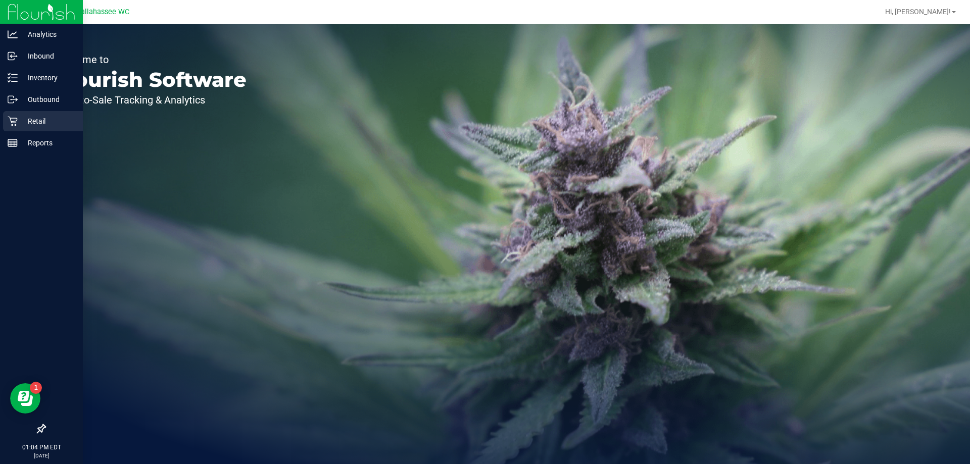
click at [8, 121] on icon at bounding box center [13, 121] width 10 height 10
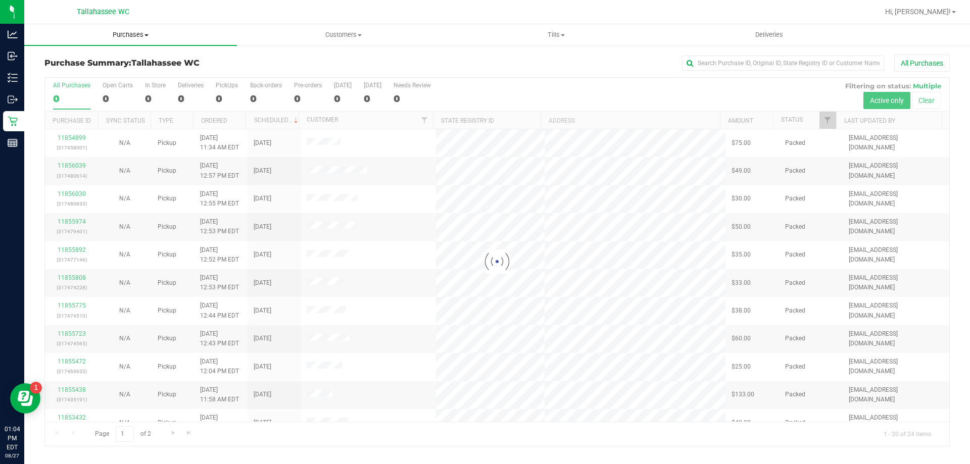
drag, startPoint x: 131, startPoint y: 34, endPoint x: 132, endPoint y: 44, distance: 9.6
click at [131, 34] on span "Purchases" at bounding box center [130, 34] width 213 height 9
click at [126, 73] on li "Fulfillment" at bounding box center [130, 73] width 213 height 12
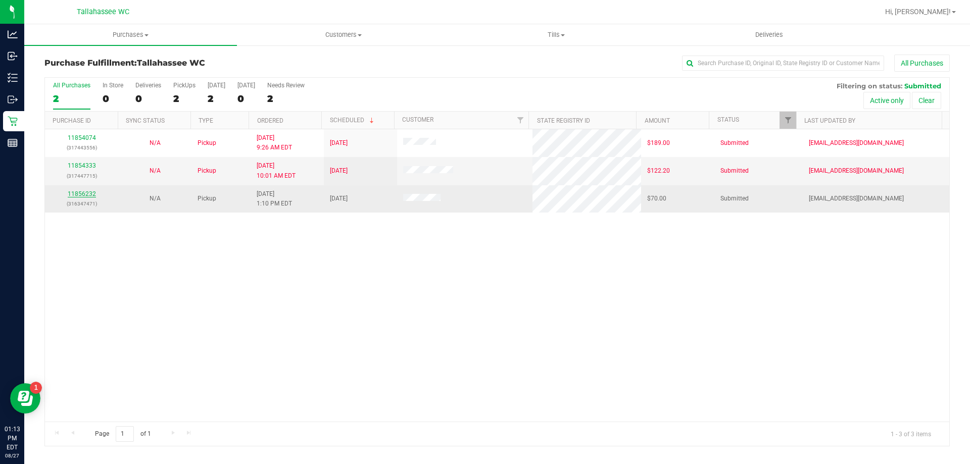
click at [86, 195] on link "11856232" at bounding box center [82, 193] width 28 height 7
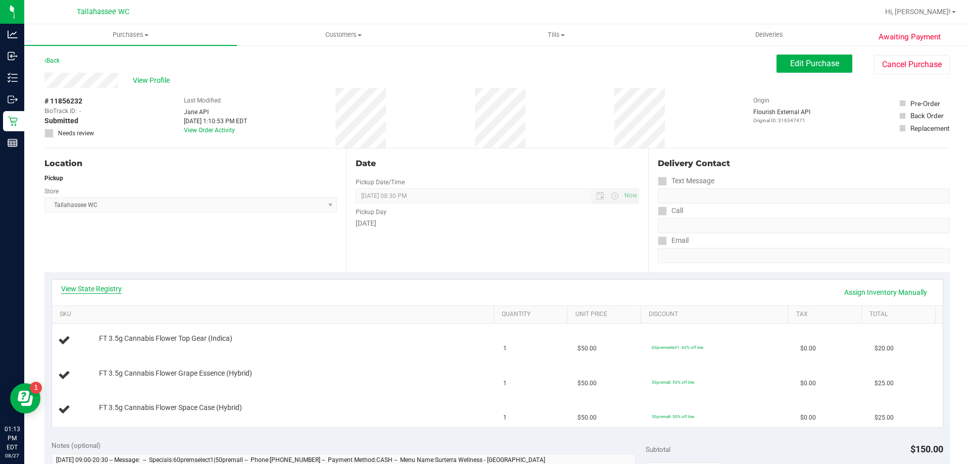
click at [115, 286] on link "View State Registry" at bounding box center [91, 289] width 61 height 10
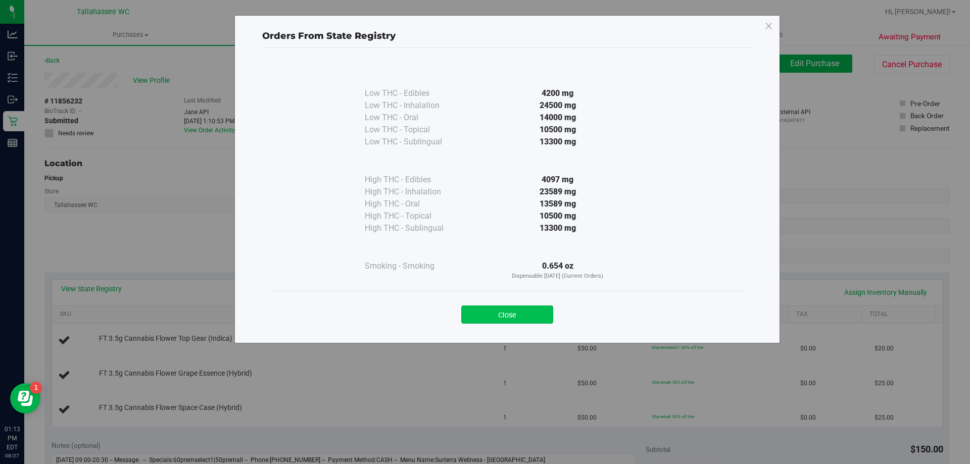
click at [537, 318] on button "Close" at bounding box center [507, 315] width 92 height 18
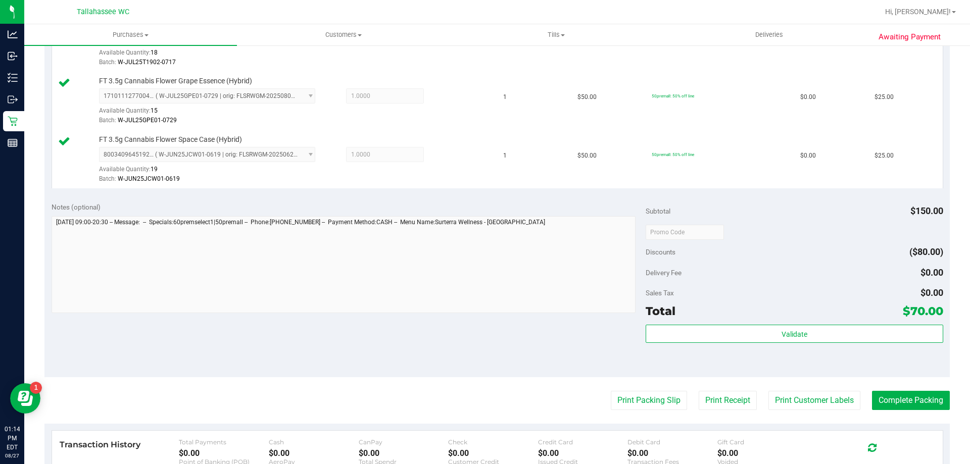
scroll to position [354, 0]
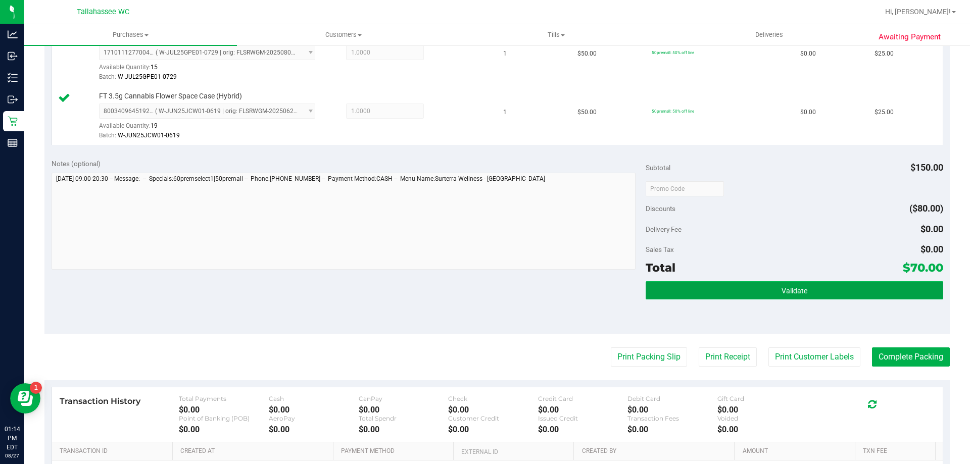
click at [685, 288] on button "Validate" at bounding box center [794, 290] width 297 height 18
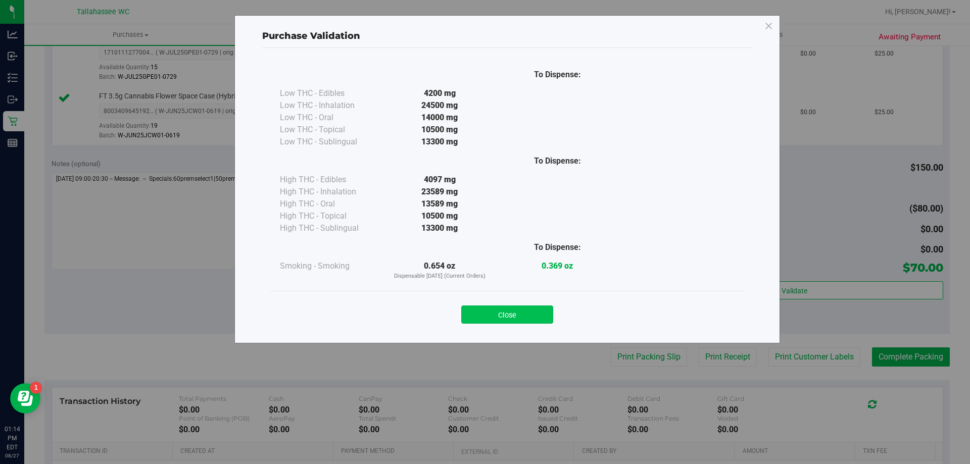
click at [528, 317] on button "Close" at bounding box center [507, 315] width 92 height 18
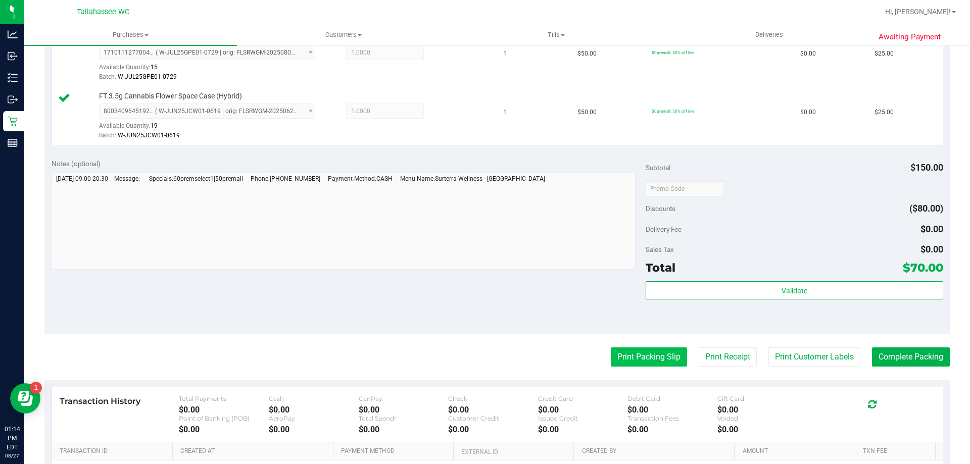
click at [630, 362] on button "Print Packing Slip" at bounding box center [649, 357] width 76 height 19
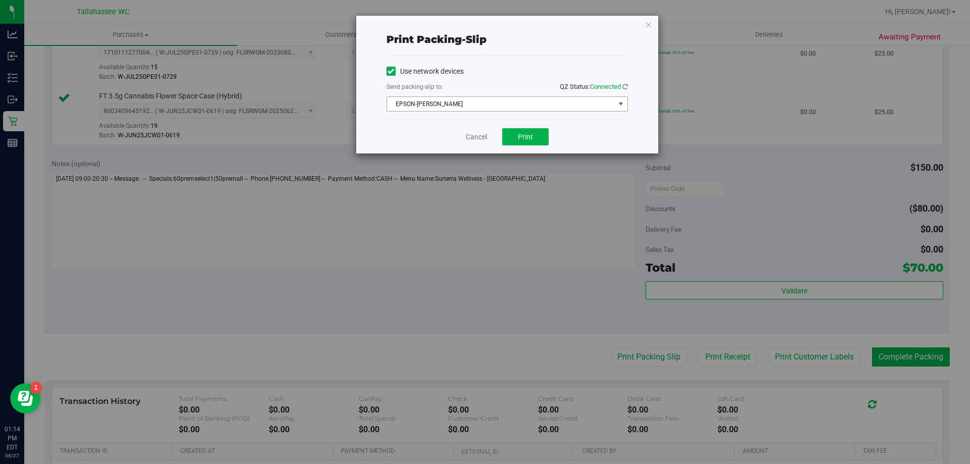
click at [553, 103] on span "EPSON-[PERSON_NAME]" at bounding box center [501, 104] width 228 height 14
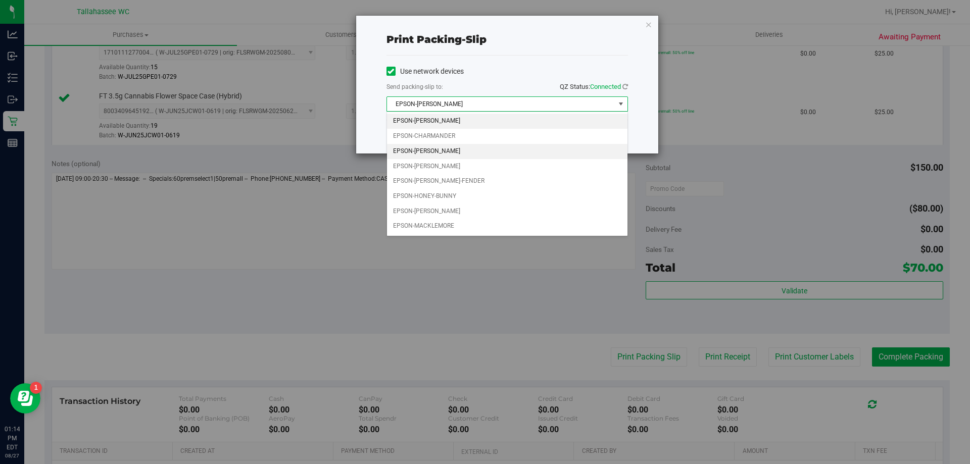
click at [515, 148] on li "EPSON-[PERSON_NAME]" at bounding box center [507, 151] width 240 height 15
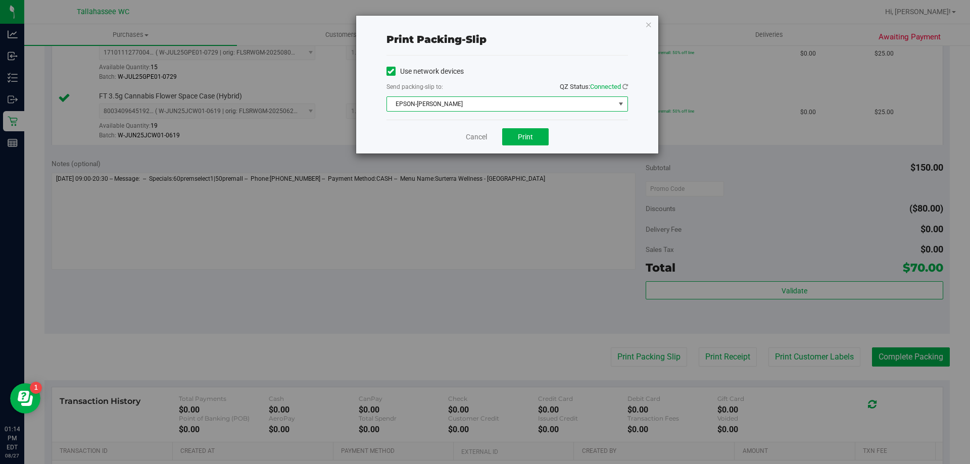
click at [522, 145] on div "Cancel Print" at bounding box center [506, 137] width 241 height 34
click at [533, 132] on button "Print" at bounding box center [525, 136] width 46 height 17
click at [466, 134] on link "Cancel" at bounding box center [476, 137] width 21 height 11
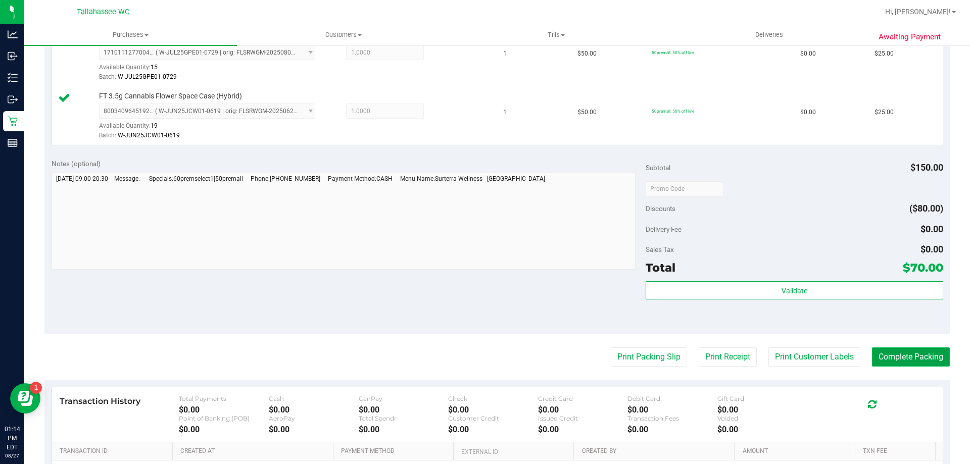
click at [905, 363] on button "Complete Packing" at bounding box center [911, 357] width 78 height 19
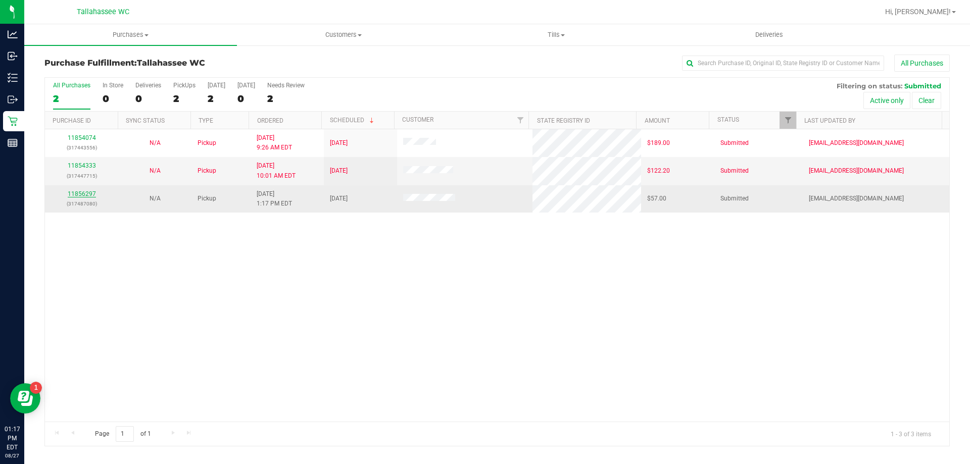
click at [87, 194] on link "11856297" at bounding box center [82, 193] width 28 height 7
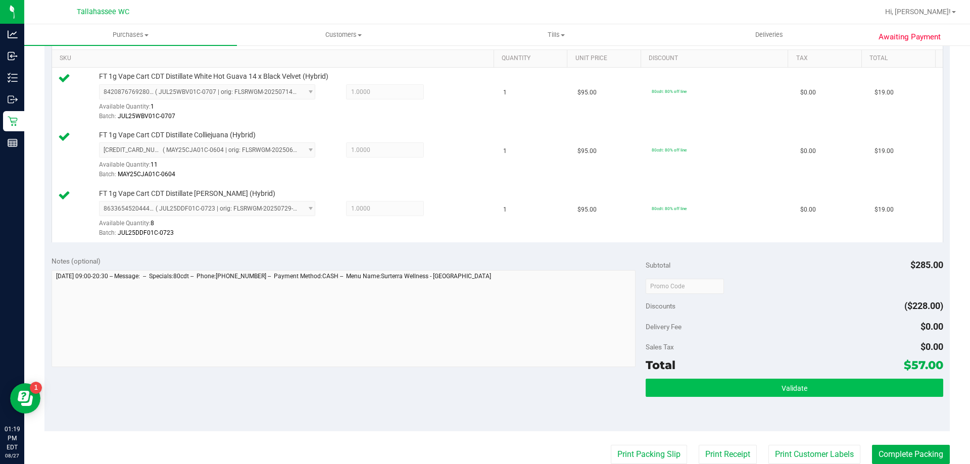
scroll to position [303, 0]
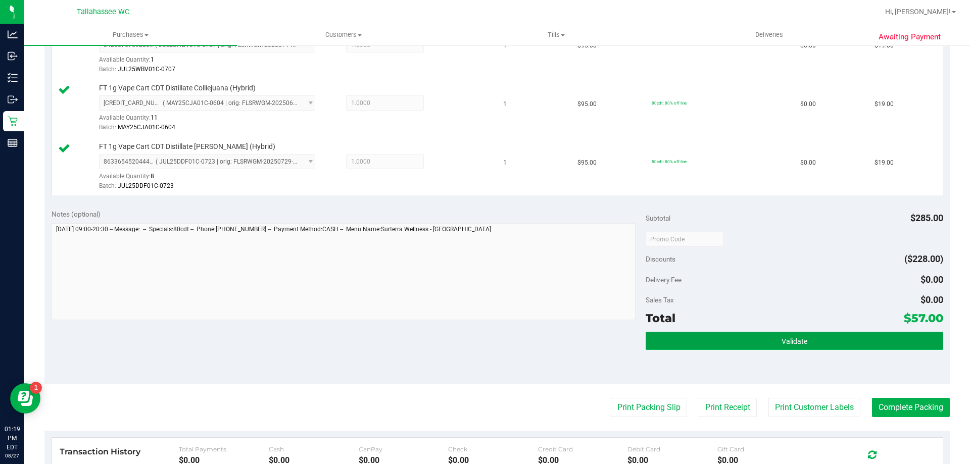
click at [730, 339] on button "Validate" at bounding box center [794, 341] width 297 height 18
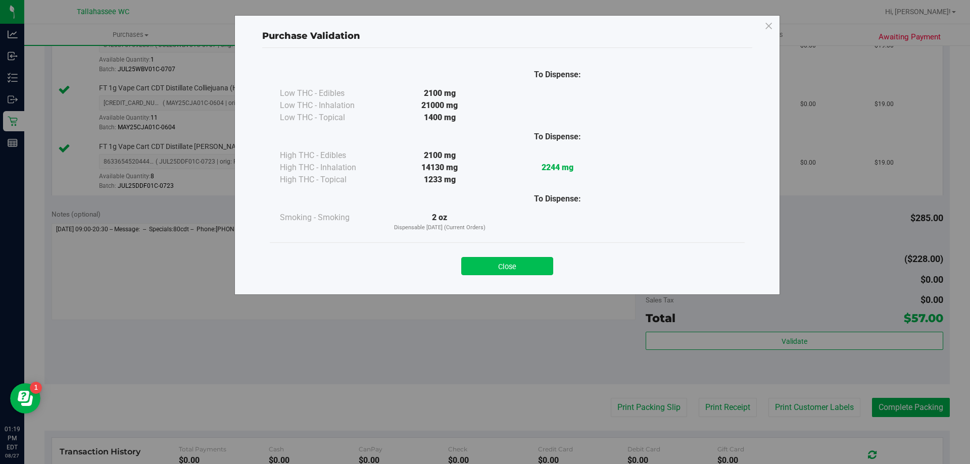
click at [545, 275] on button "Close" at bounding box center [507, 266] width 92 height 18
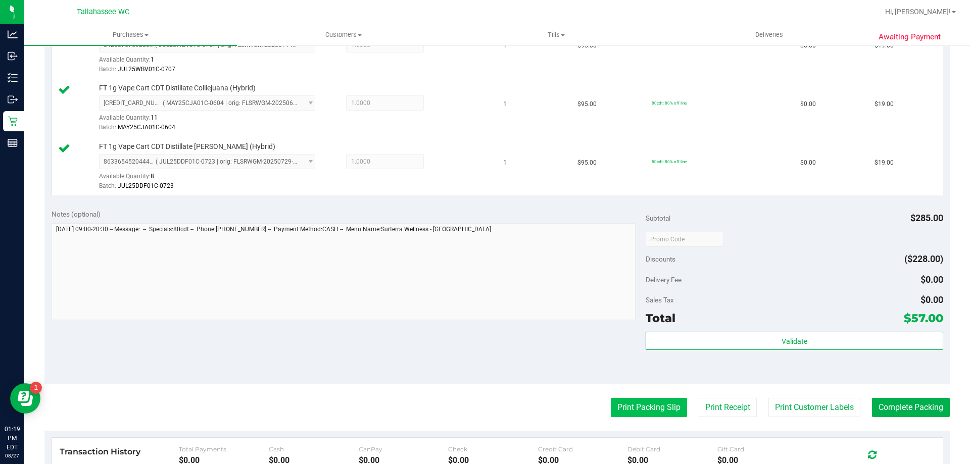
click at [645, 410] on button "Print Packing Slip" at bounding box center [649, 407] width 76 height 19
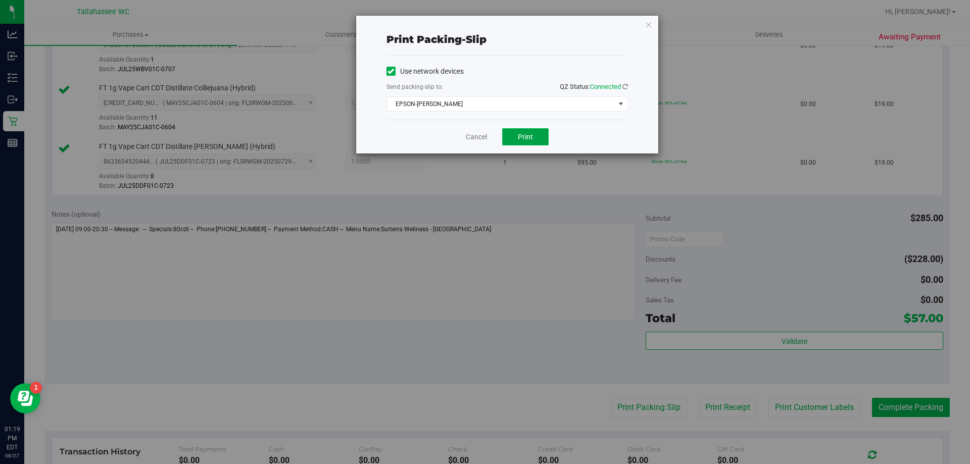
click at [541, 134] on button "Print" at bounding box center [525, 136] width 46 height 17
click at [470, 138] on link "Cancel" at bounding box center [476, 137] width 21 height 11
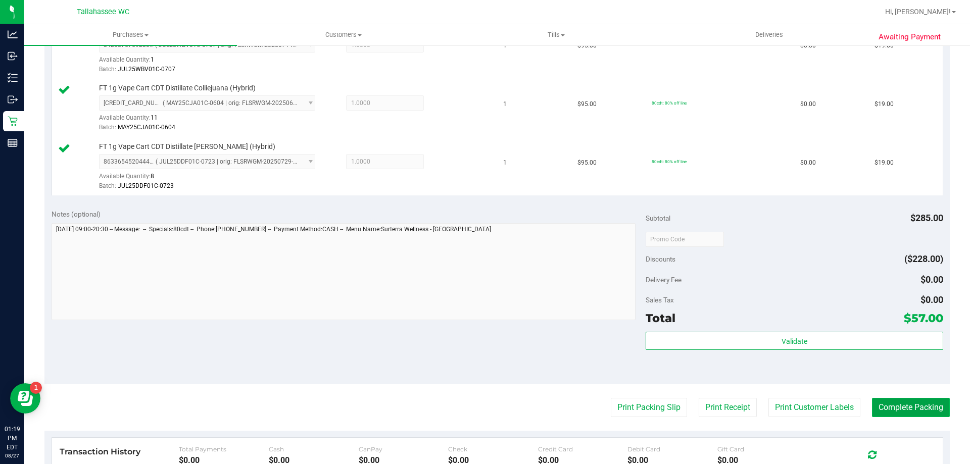
click at [901, 412] on button "Complete Packing" at bounding box center [911, 407] width 78 height 19
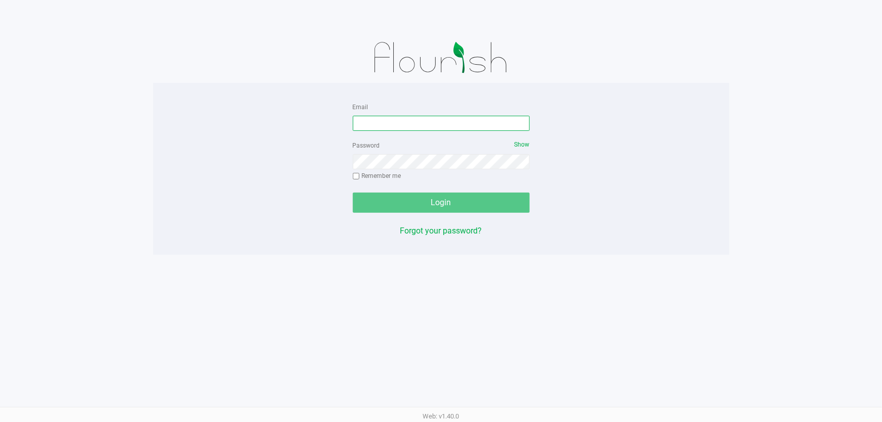
click at [379, 120] on input "Email" at bounding box center [441, 123] width 177 height 15
type input "[EMAIL_ADDRESS][DOMAIN_NAME]"
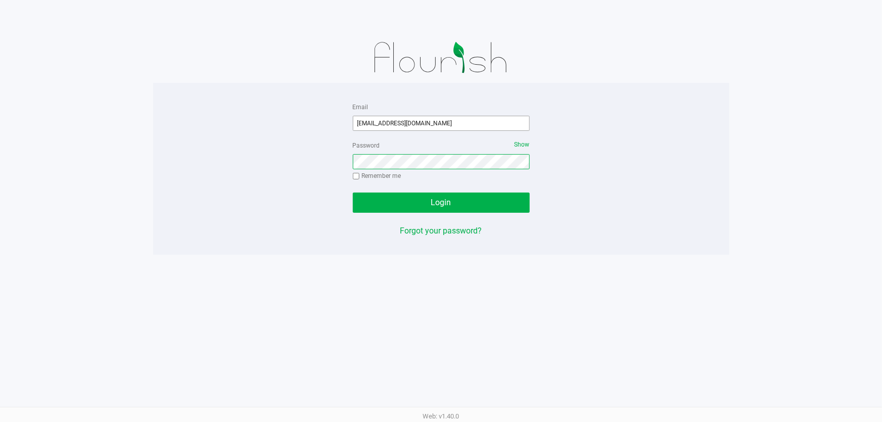
click at [353, 192] on button "Login" at bounding box center [441, 202] width 177 height 20
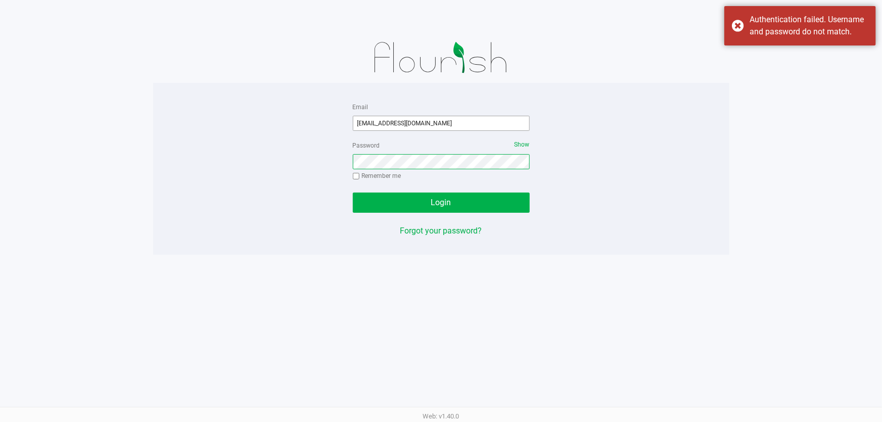
click at [353, 192] on button "Login" at bounding box center [441, 202] width 177 height 20
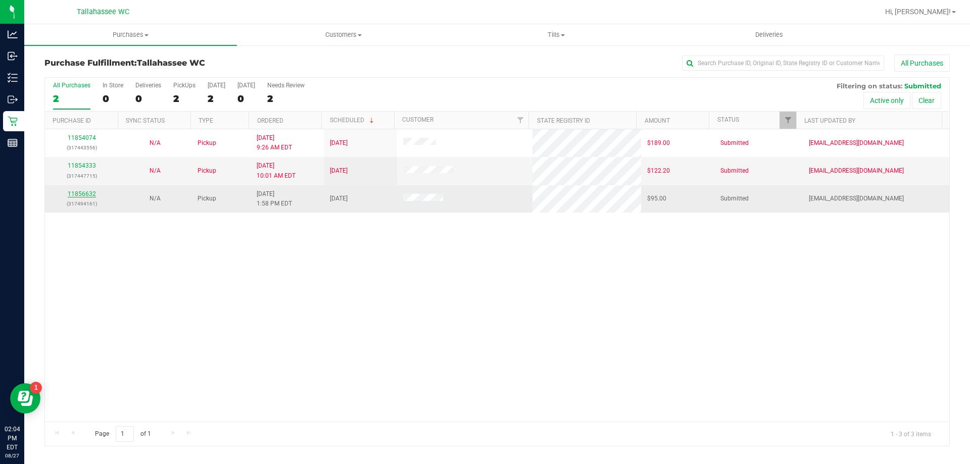
click at [86, 193] on link "11856632" at bounding box center [82, 193] width 28 height 7
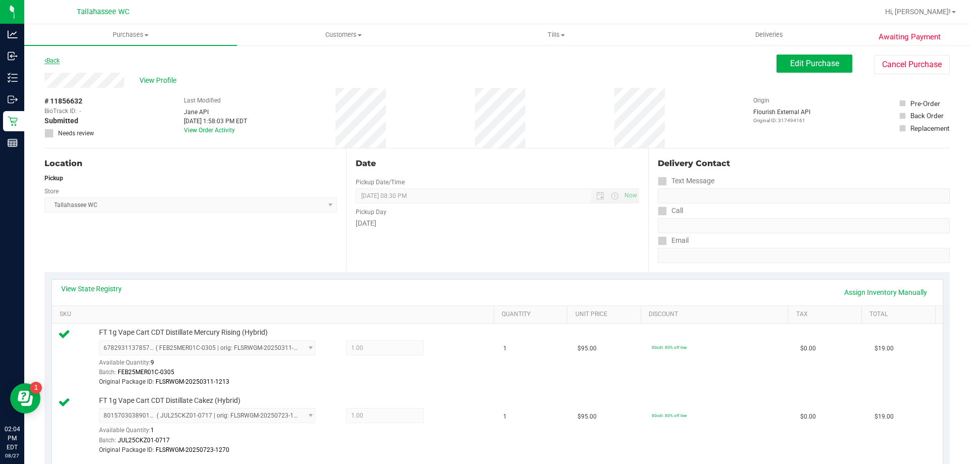
click at [56, 61] on link "Back" at bounding box center [51, 60] width 15 height 7
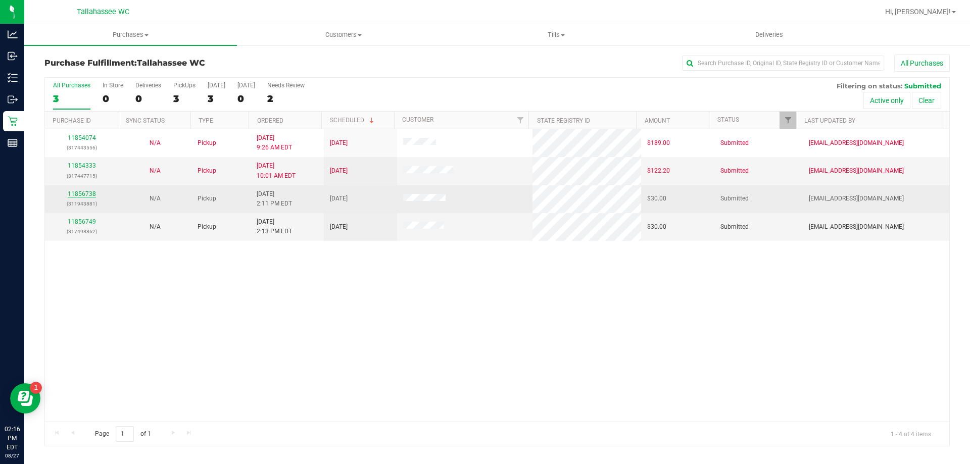
click at [79, 193] on link "11856738" at bounding box center [82, 193] width 28 height 7
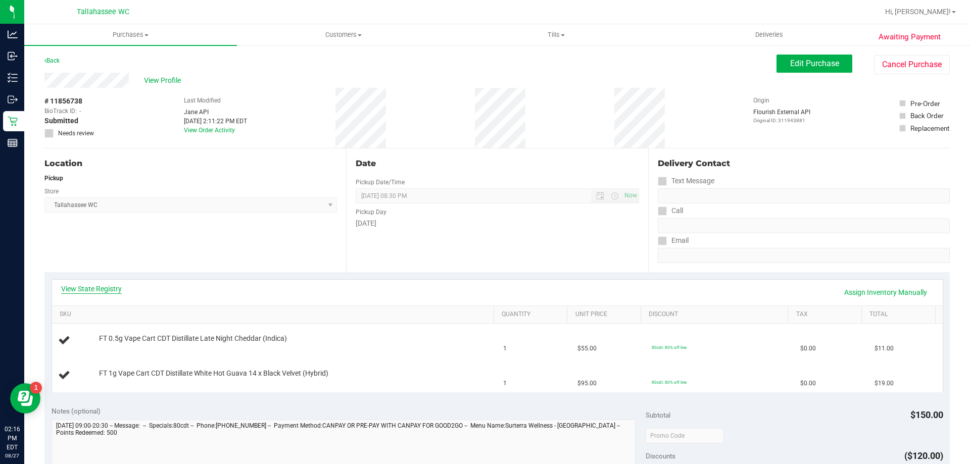
click at [117, 290] on link "View State Registry" at bounding box center [91, 289] width 61 height 10
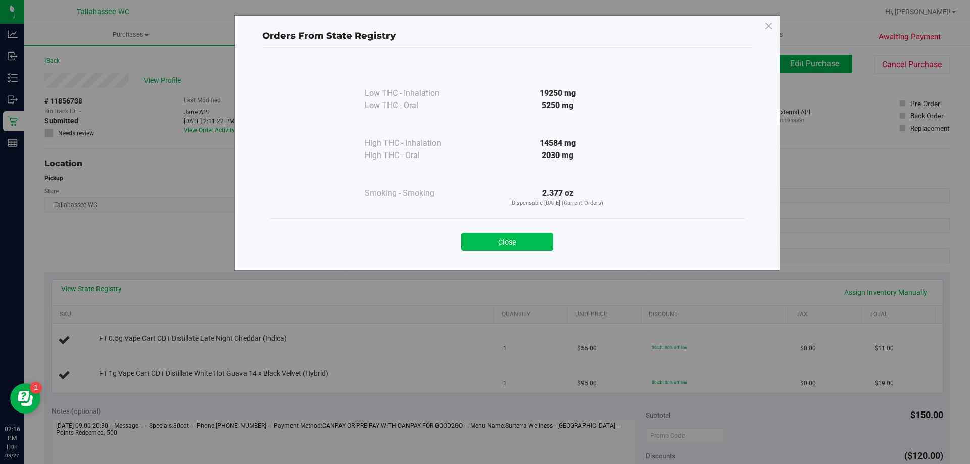
click at [498, 242] on button "Close" at bounding box center [507, 242] width 92 height 18
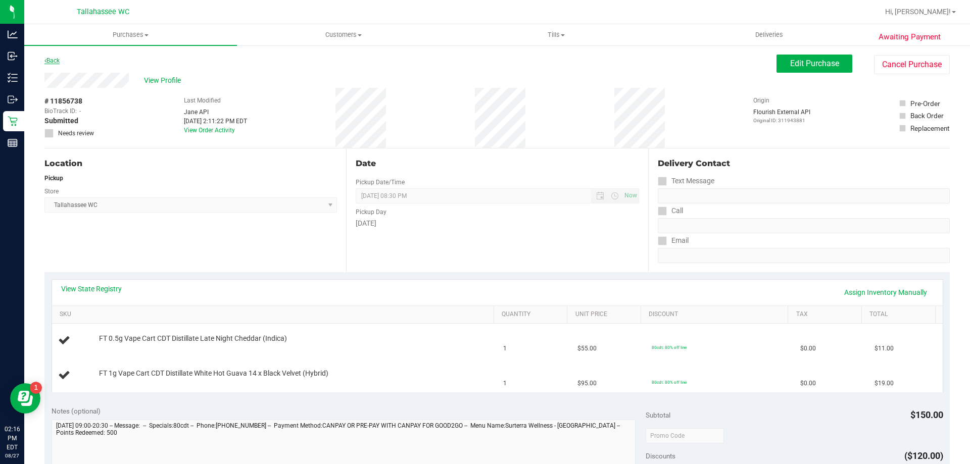
click at [57, 61] on link "Back" at bounding box center [51, 60] width 15 height 7
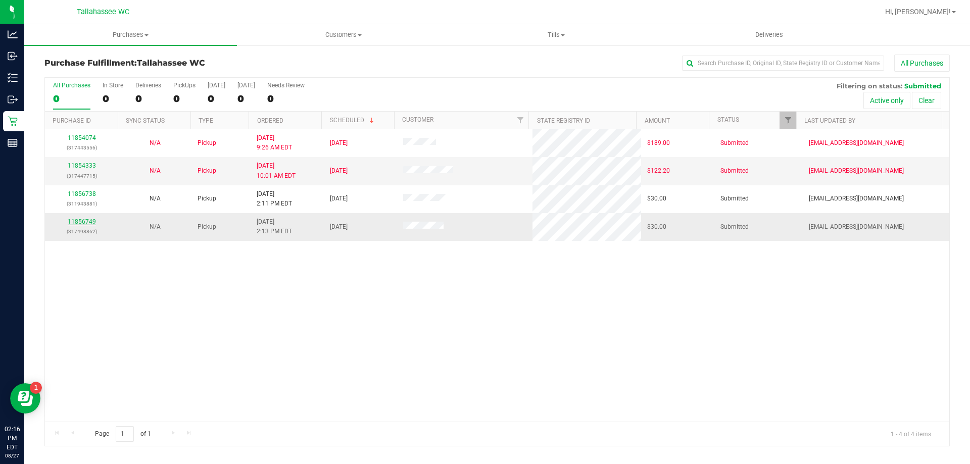
click at [90, 224] on link "11856749" at bounding box center [82, 221] width 28 height 7
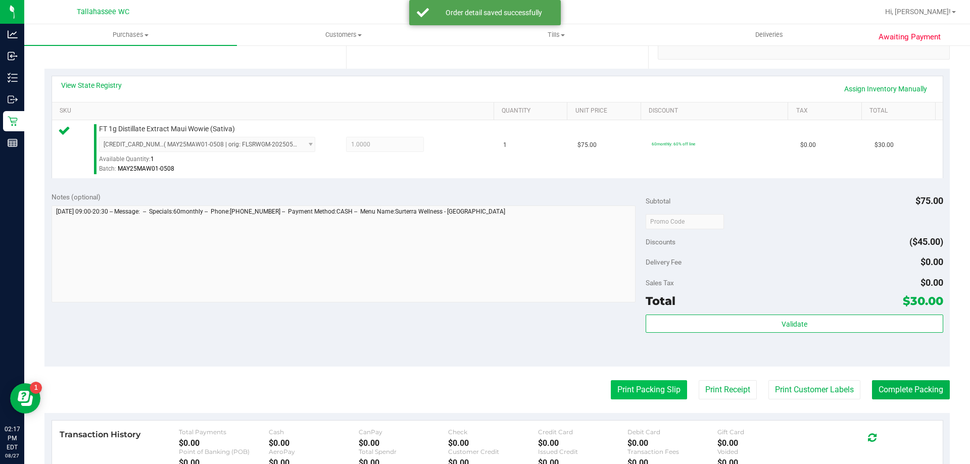
scroll to position [253, 0]
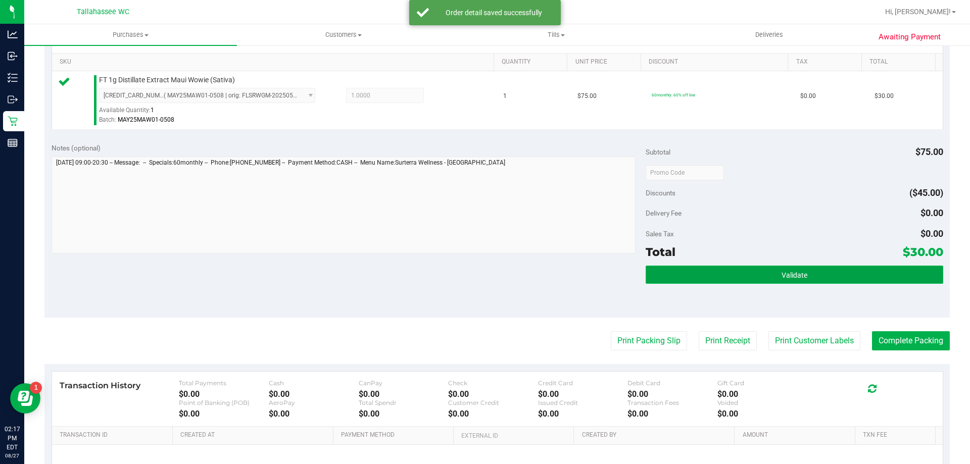
click at [710, 273] on button "Validate" at bounding box center [794, 275] width 297 height 18
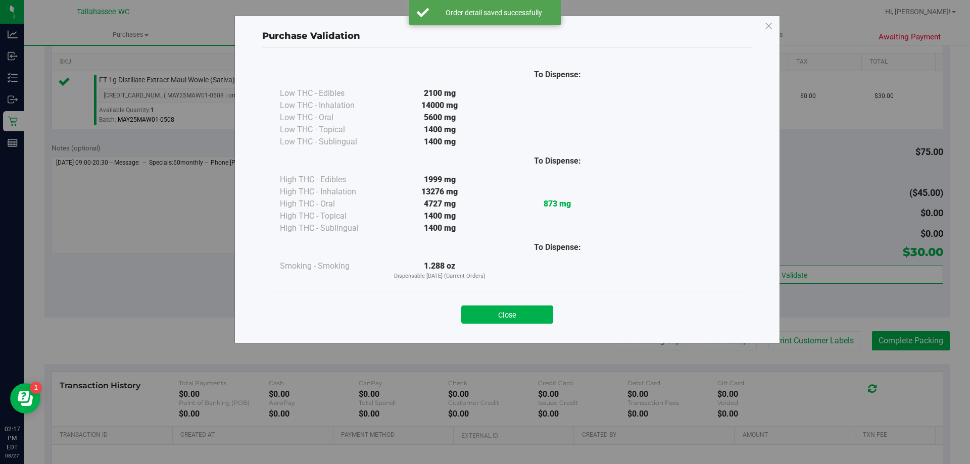
drag, startPoint x: 495, startPoint y: 312, endPoint x: 532, endPoint y: 319, distance: 38.6
click at [495, 311] on button "Close" at bounding box center [507, 315] width 92 height 18
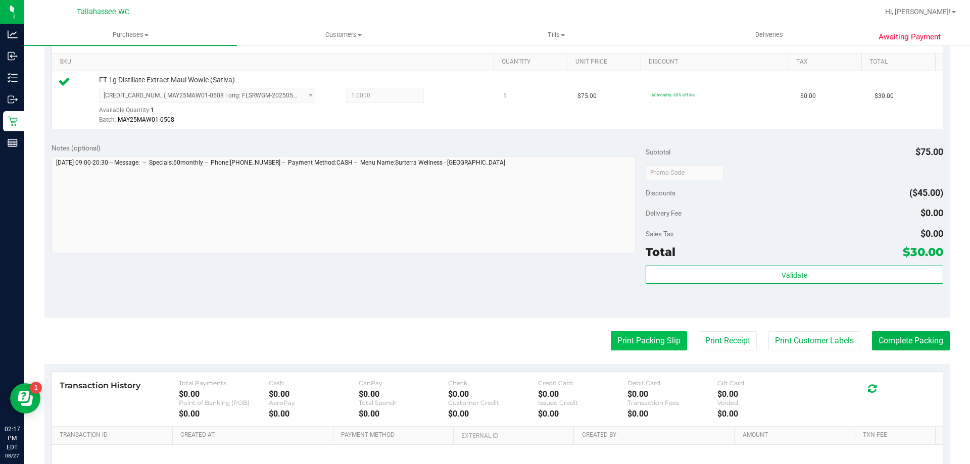
click at [625, 345] on button "Print Packing Slip" at bounding box center [649, 340] width 76 height 19
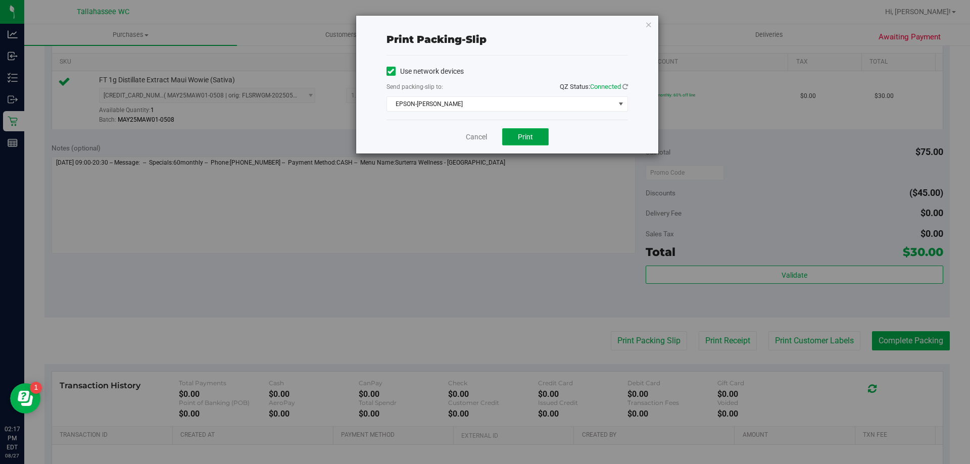
click at [514, 136] on button "Print" at bounding box center [525, 136] width 46 height 17
drag, startPoint x: 478, startPoint y: 139, endPoint x: 524, endPoint y: 156, distance: 49.4
click at [479, 139] on link "Cancel" at bounding box center [476, 137] width 21 height 11
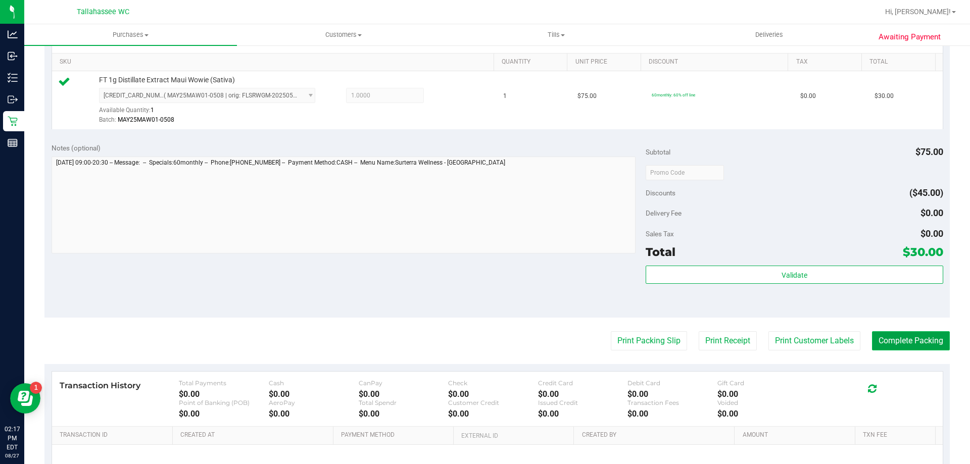
click at [882, 336] on button "Complete Packing" at bounding box center [911, 340] width 78 height 19
